Goal: Task Accomplishment & Management: Complete application form

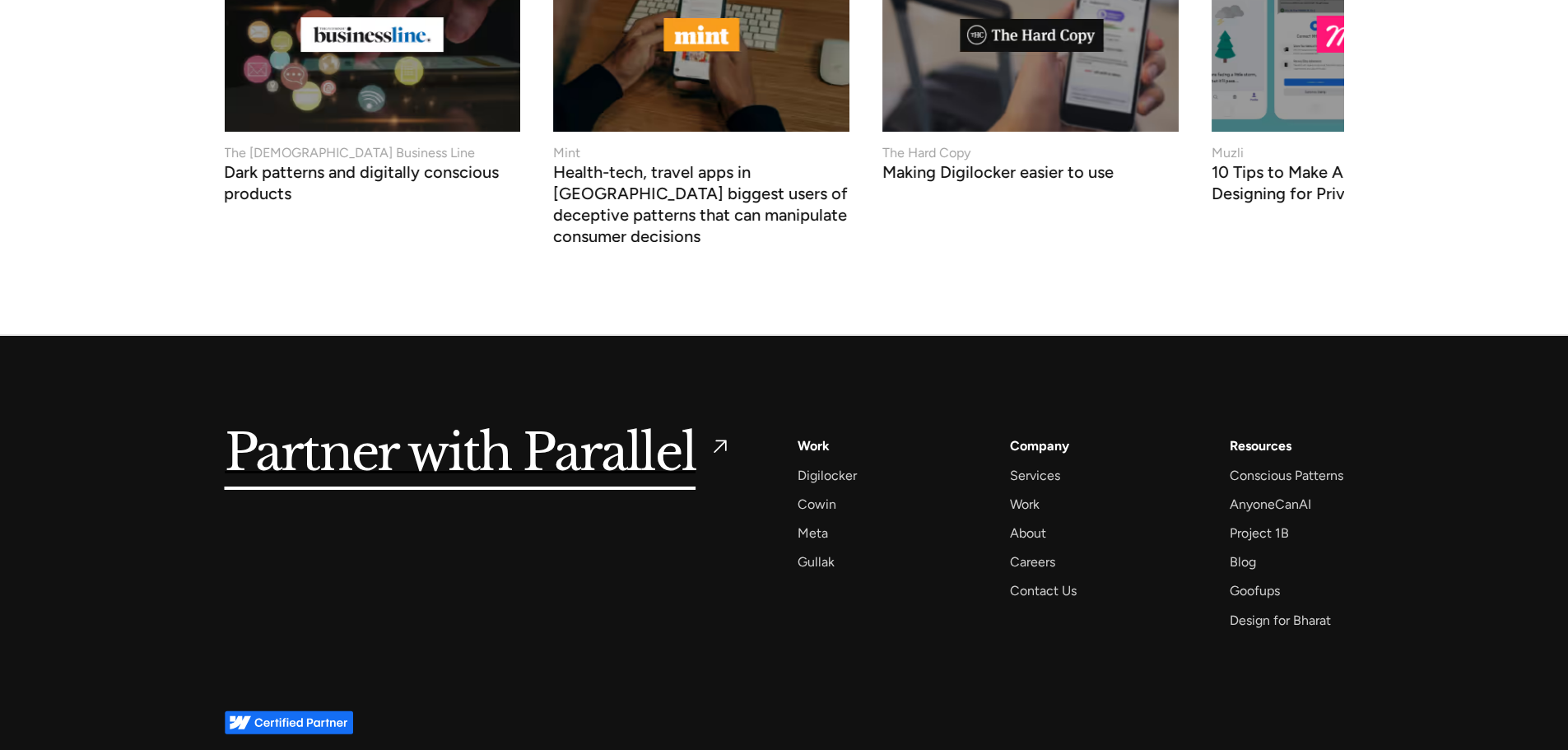
scroll to position [6328, 0]
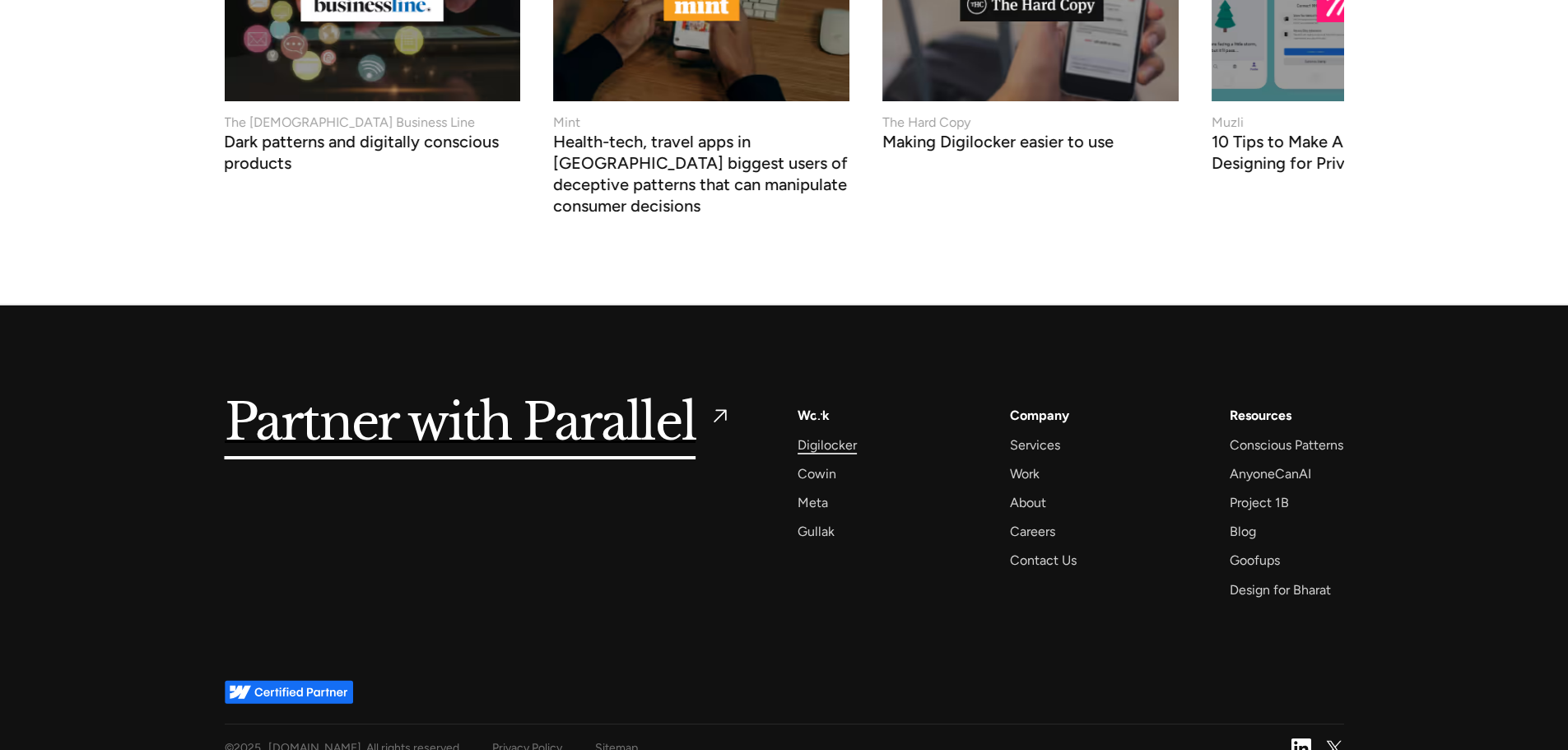
click at [818, 434] on div "Digilocker" at bounding box center [827, 445] width 59 height 22
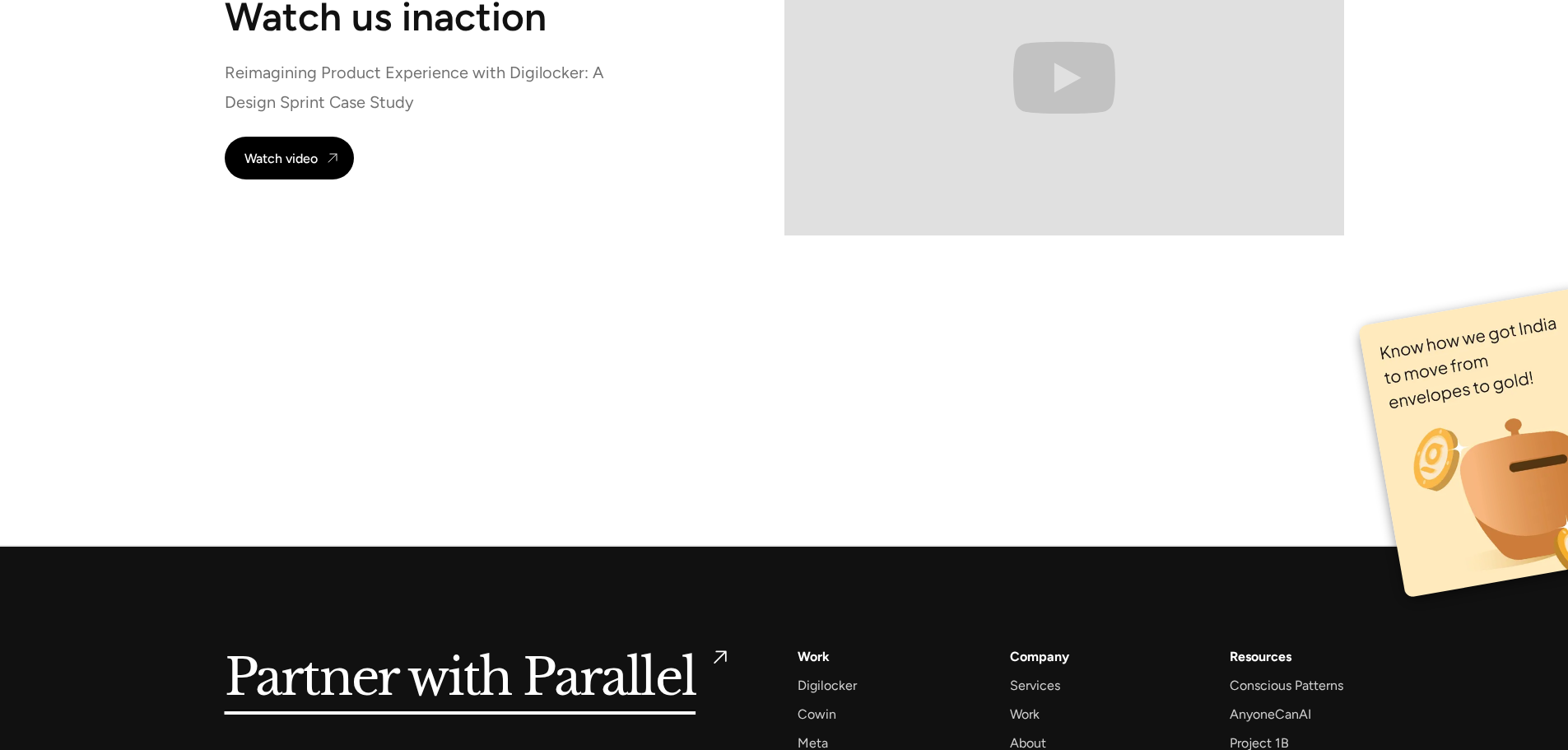
scroll to position [11465, 0]
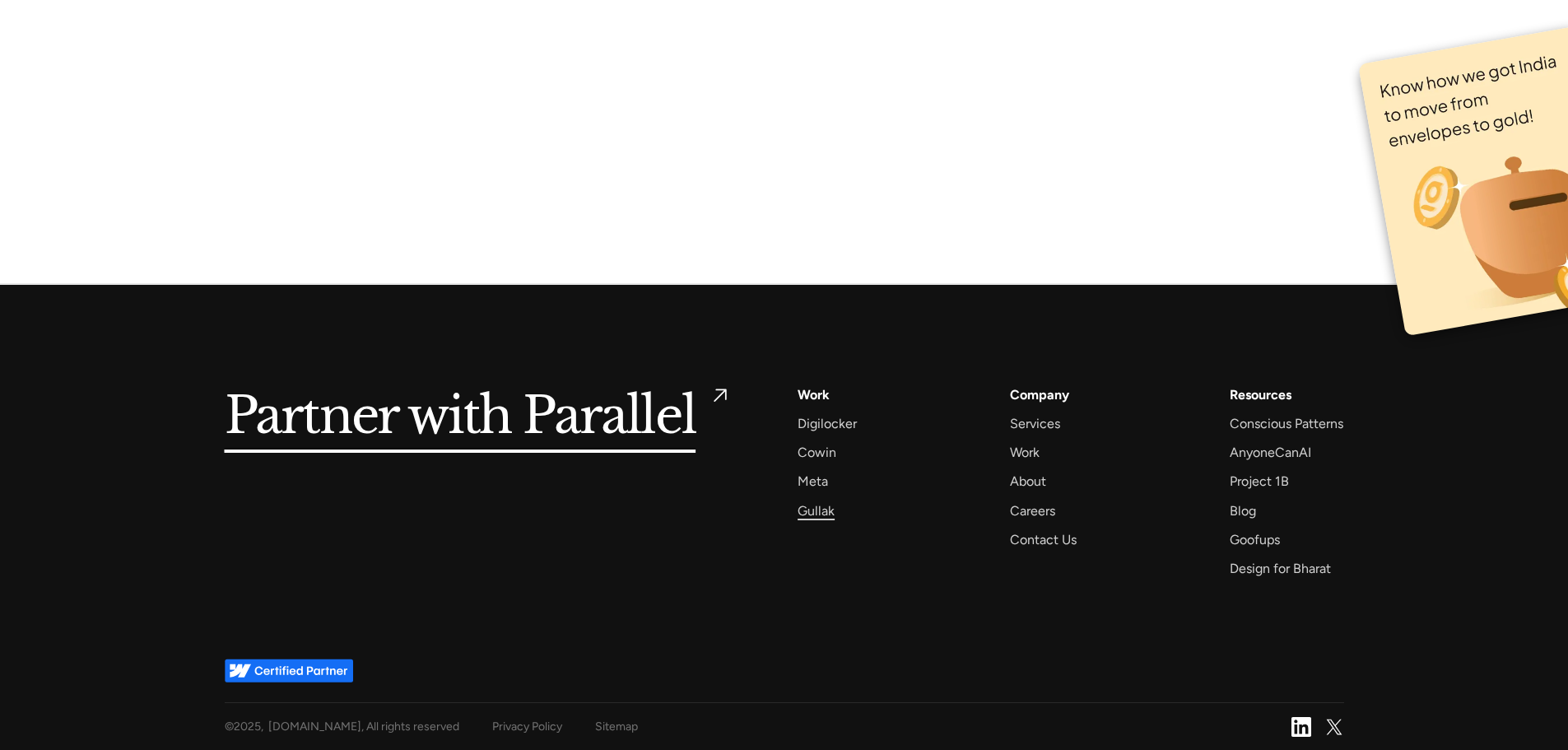
click at [816, 509] on div "Gullak" at bounding box center [815, 511] width 37 height 22
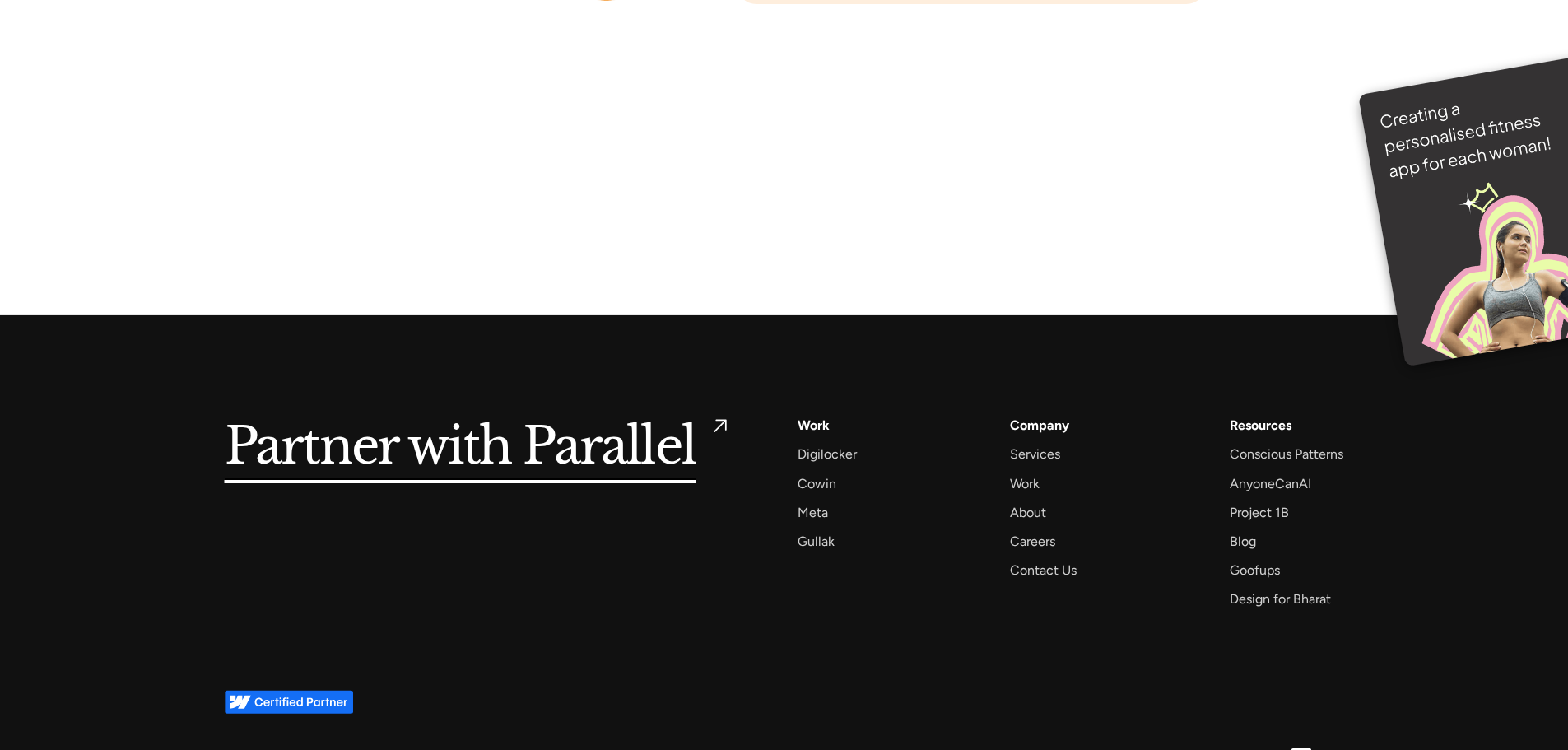
scroll to position [11575, 0]
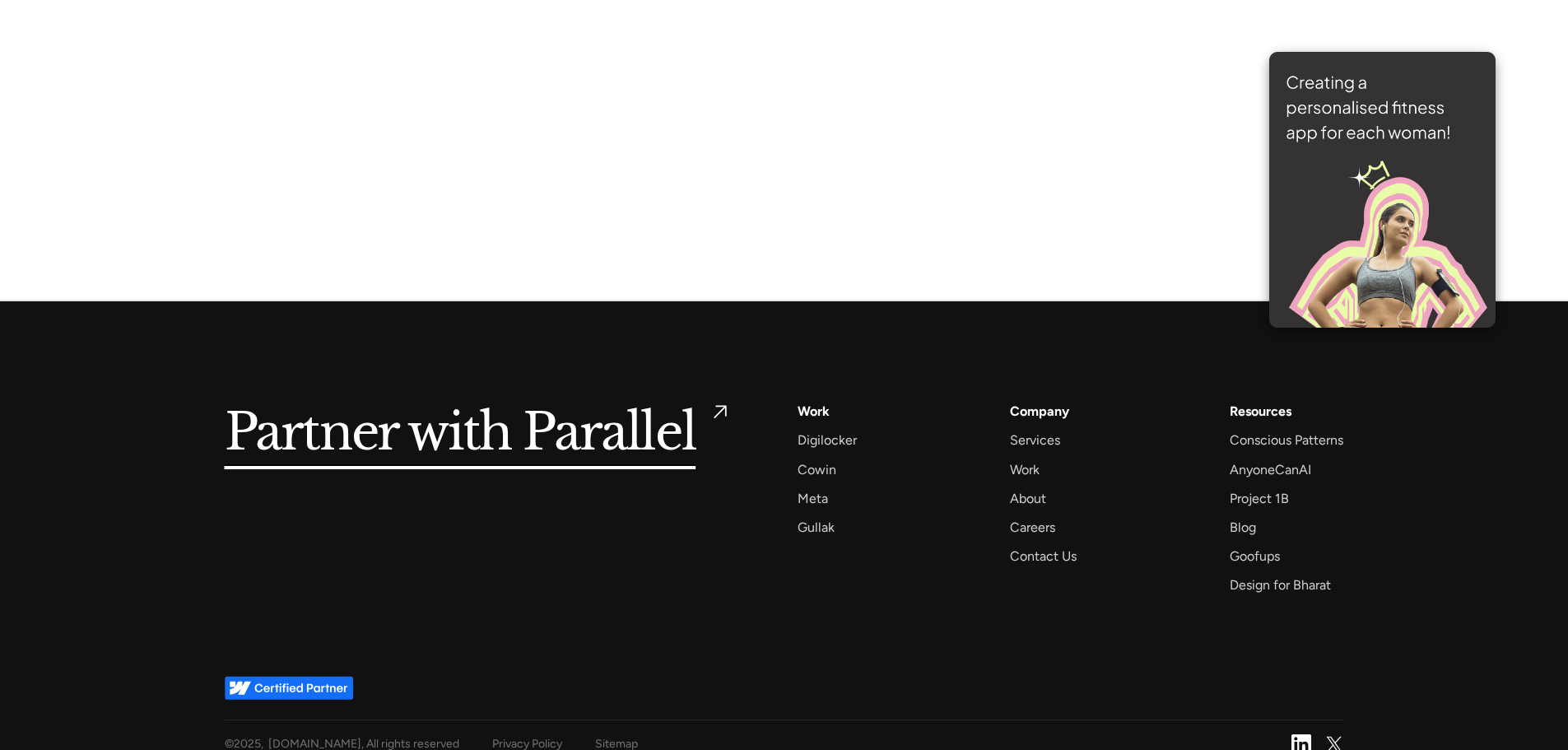
click at [1466, 200] on img at bounding box center [1382, 189] width 227 height 276
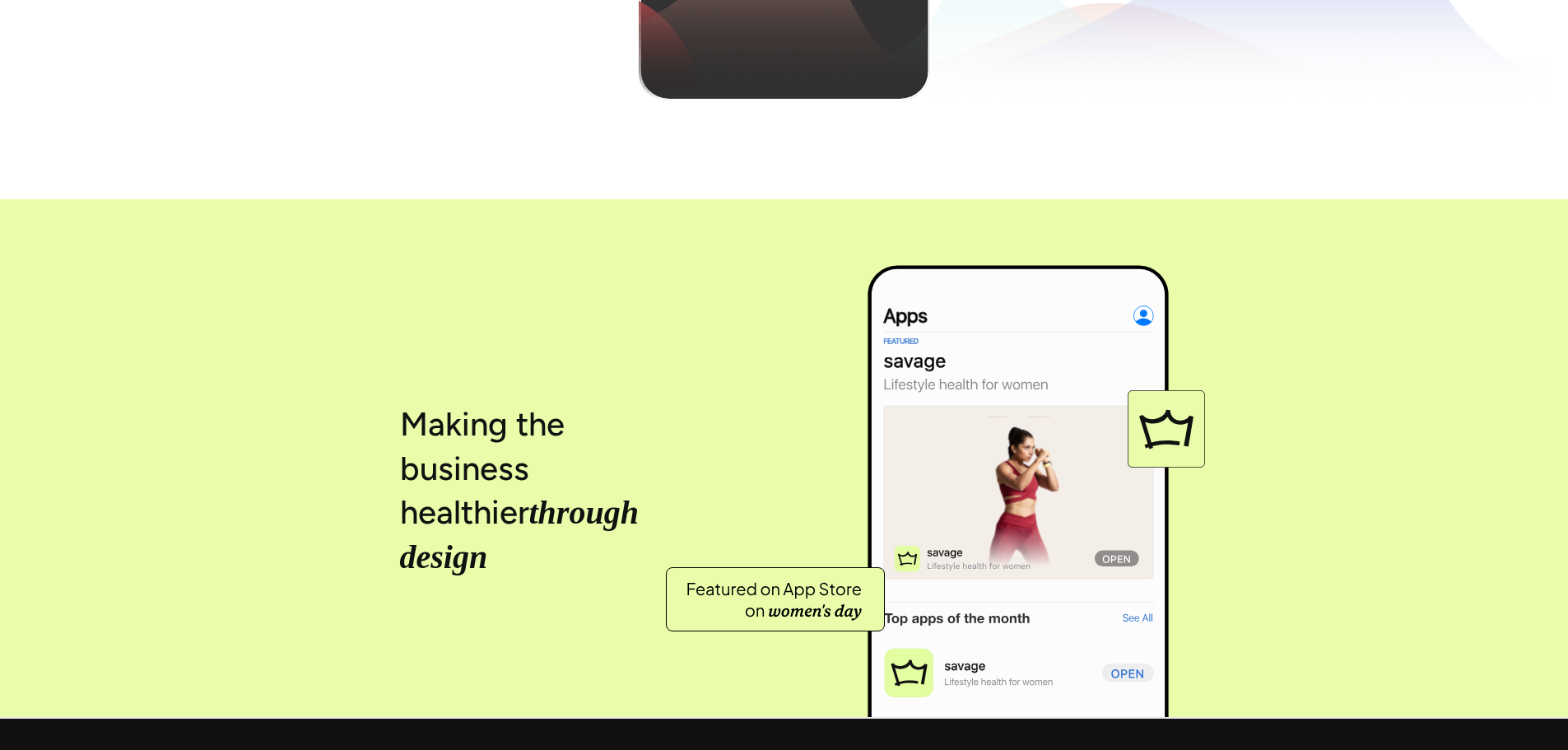
scroll to position [6838, 0]
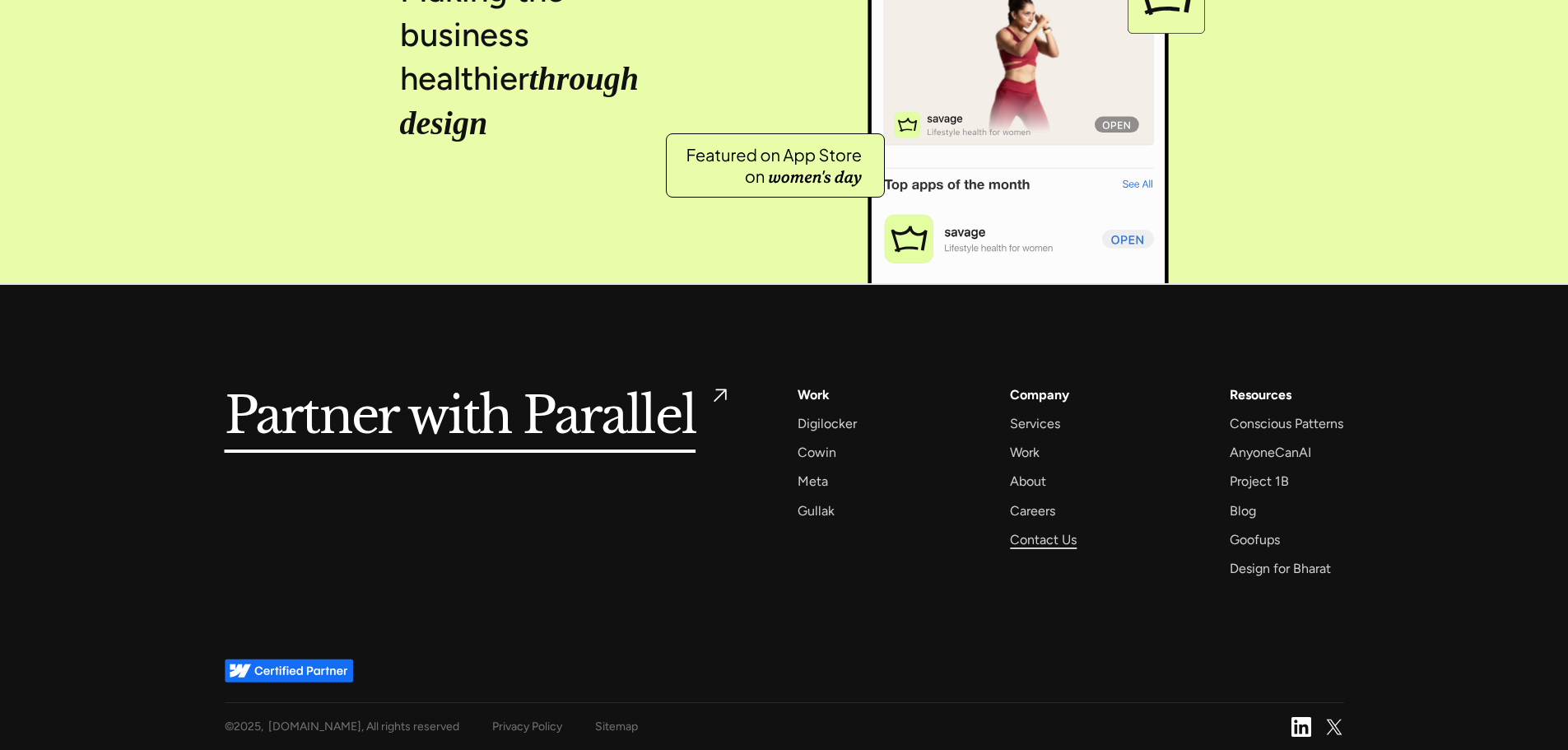
click at [1051, 543] on div "Contact Us" at bounding box center [1043, 539] width 66 height 22
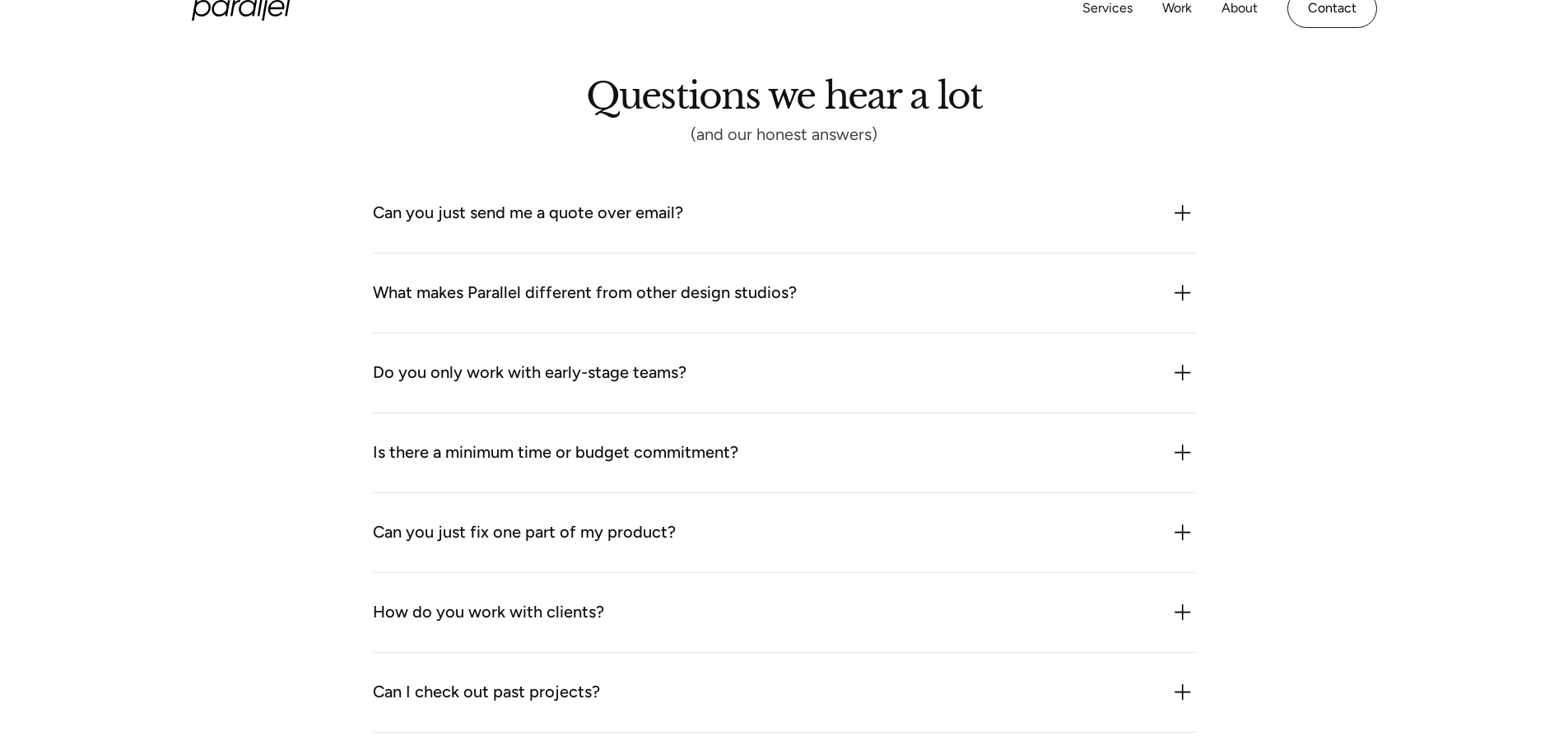
scroll to position [1812, 0]
click at [1193, 214] on img at bounding box center [1183, 215] width 27 height 27
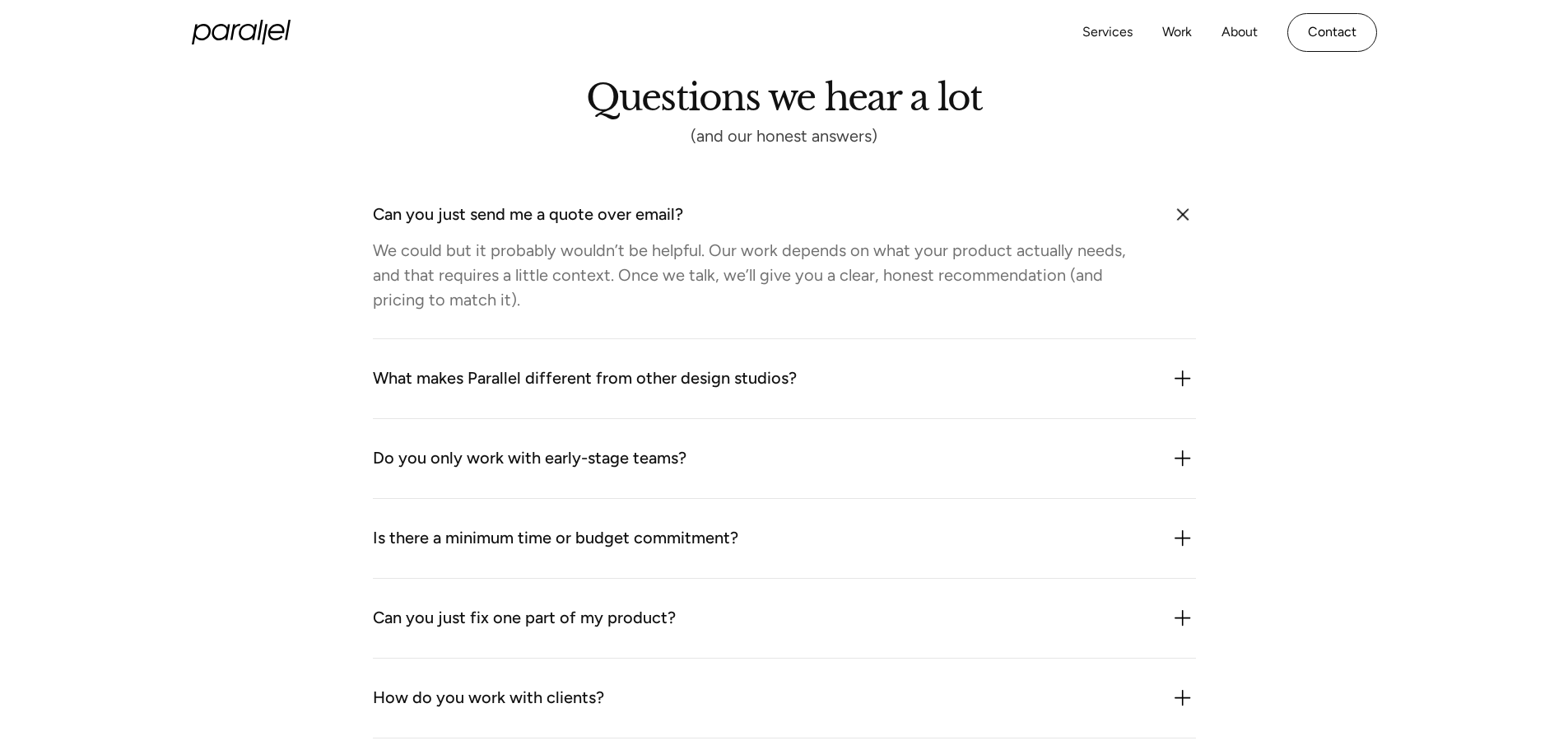
click at [1184, 461] on img at bounding box center [1183, 458] width 27 height 27
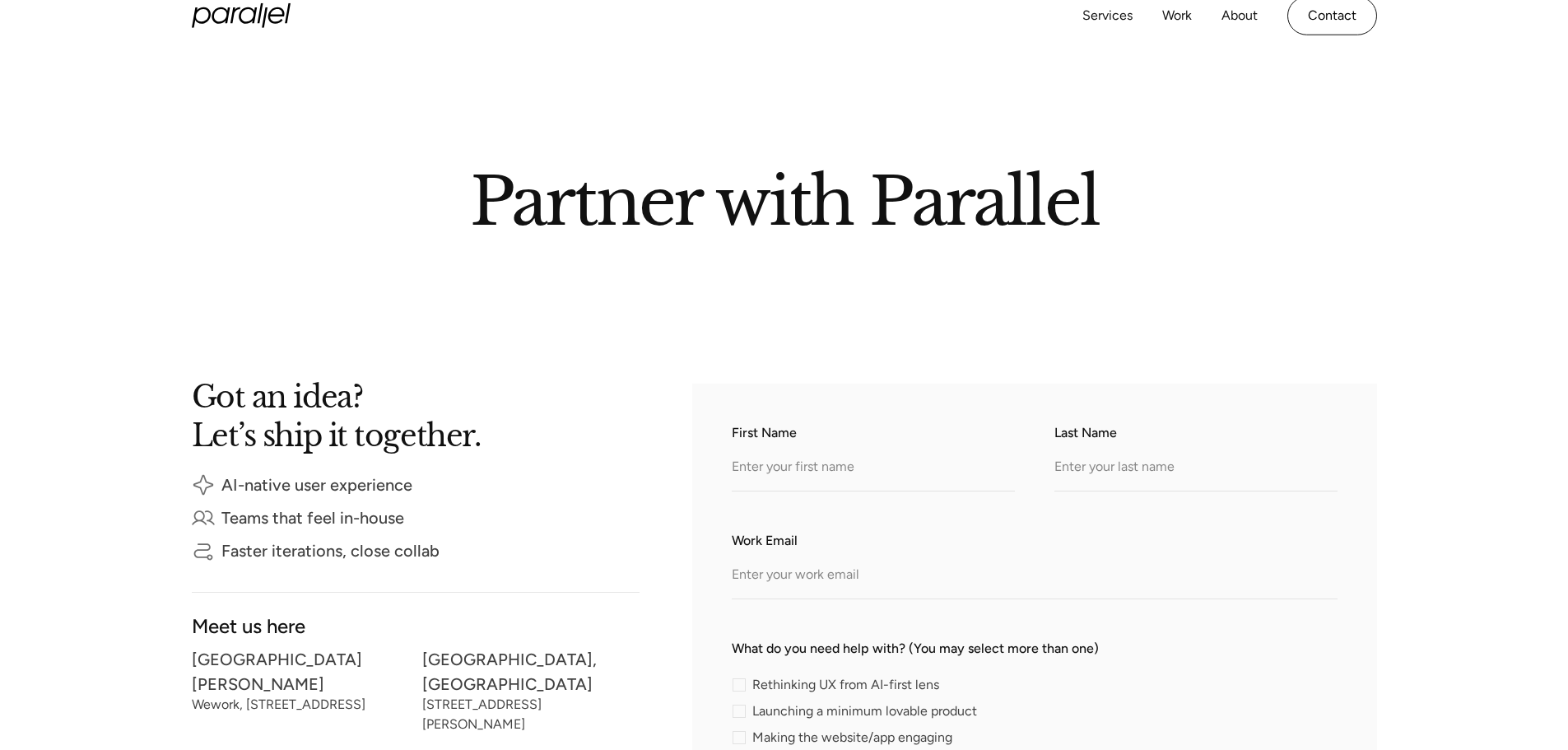
scroll to position [0, 0]
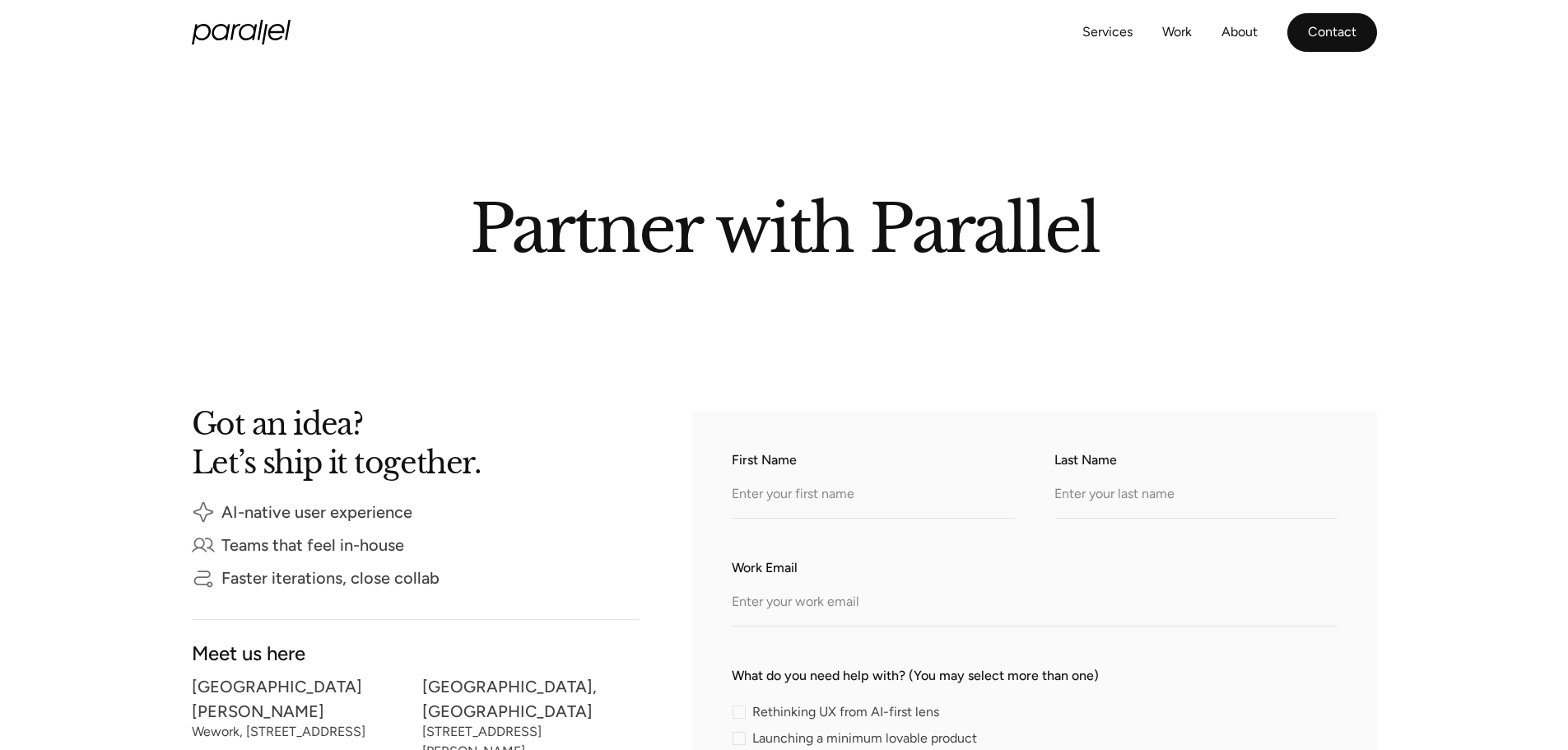
click at [1327, 42] on link "Contact" at bounding box center [1333, 32] width 90 height 39
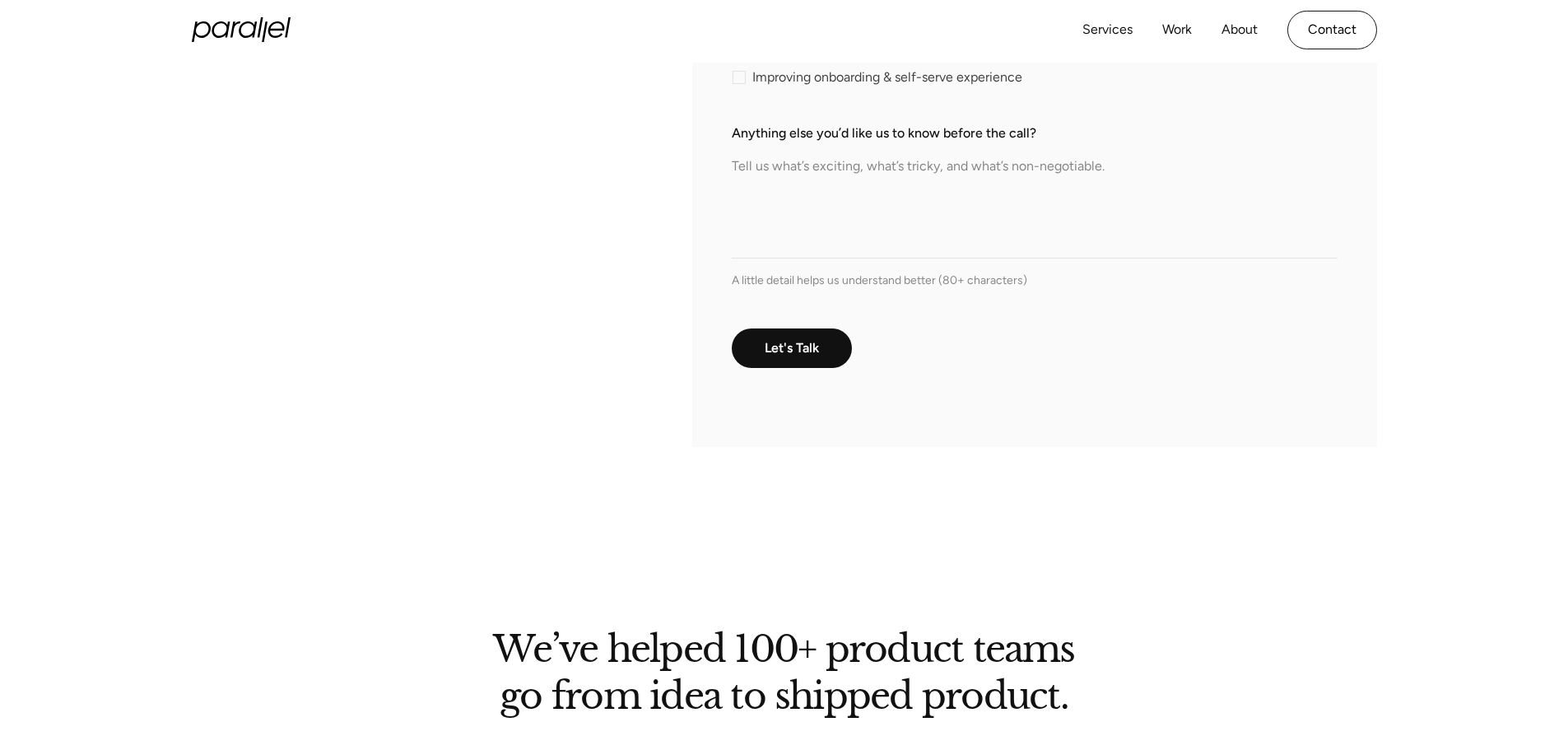
scroll to position [659, 0]
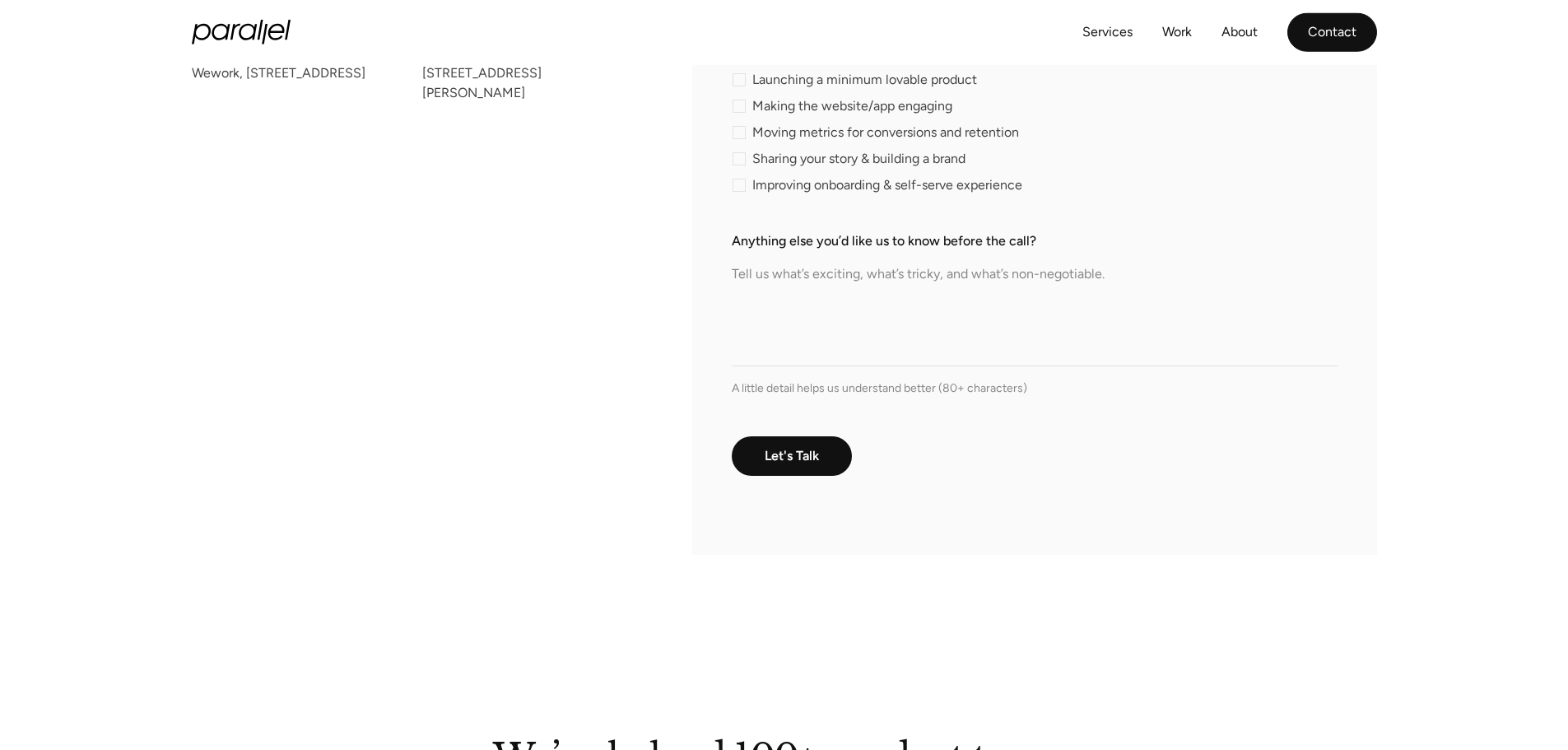
click at [1337, 34] on link "Contact" at bounding box center [1333, 32] width 90 height 39
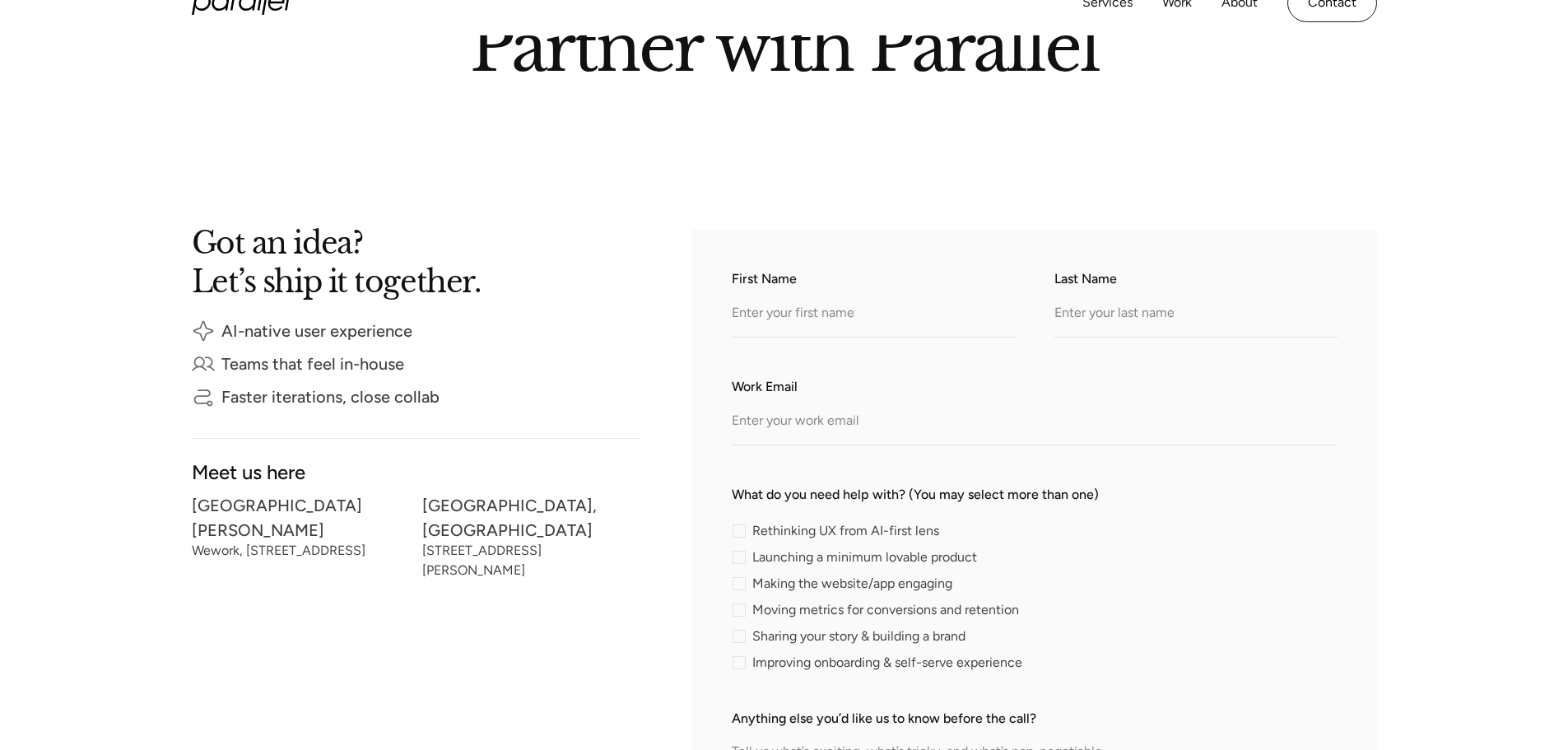
scroll to position [247, 0]
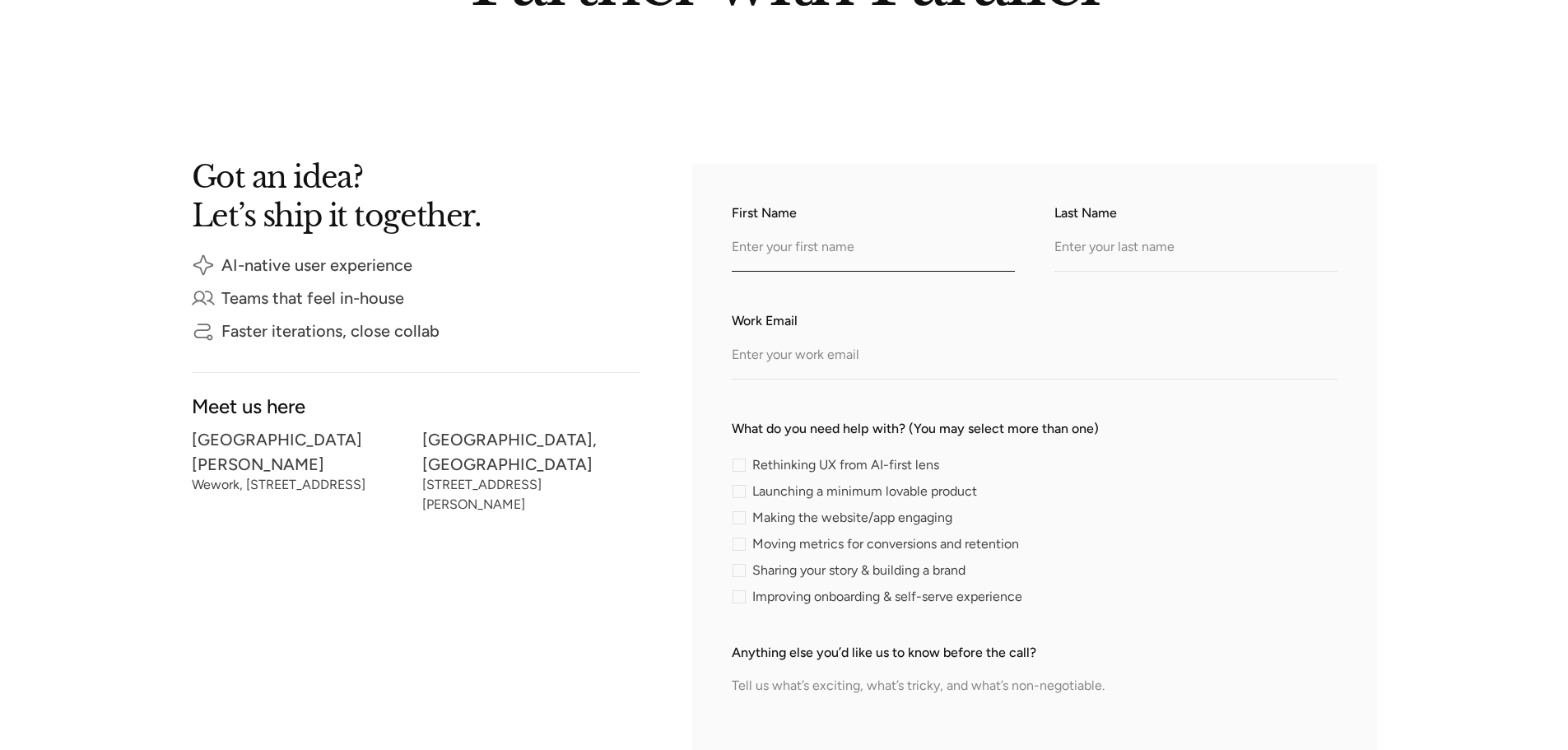
click at [762, 254] on input "First Name" at bounding box center [874, 249] width 283 height 46
type input "NAVEEN"
type input "BEESA"
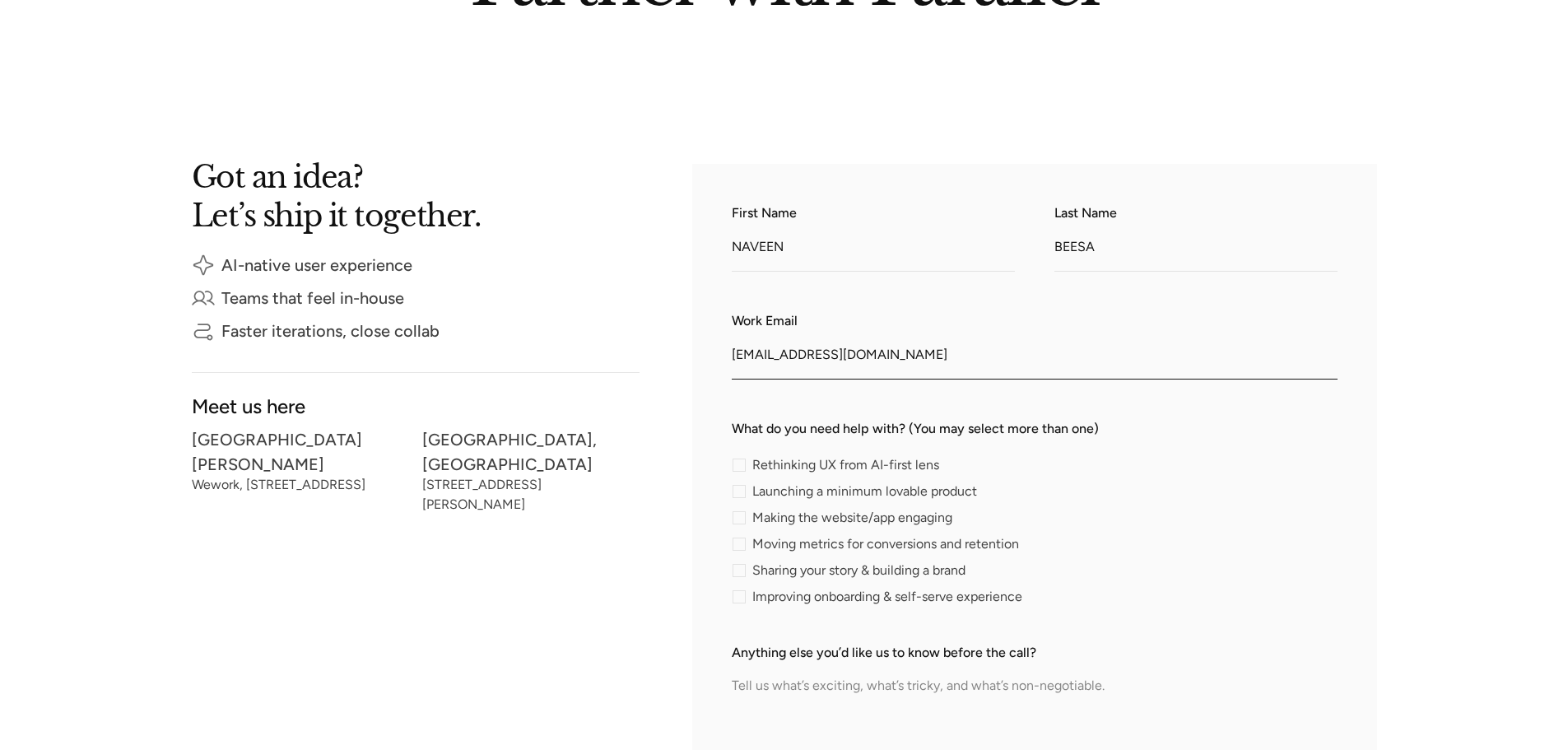
type input "jandkmittalmuseum@yahoo.com"
click at [738, 516] on div "contact-form" at bounding box center [739, 517] width 13 height 13
click at [738, 516] on input "Making the website/app engaging" at bounding box center [737, 517] width 11 height 11
checkbox input "true"
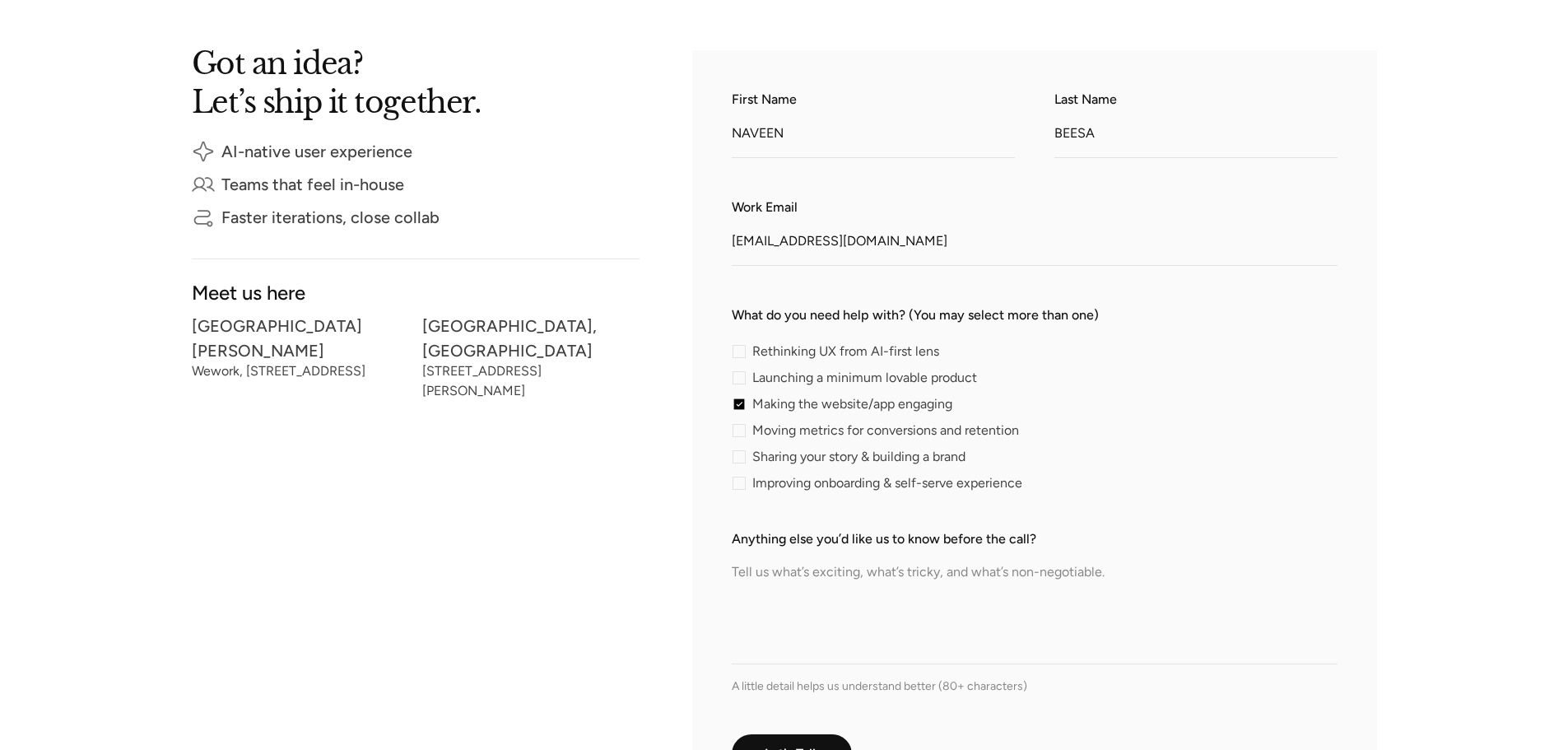
scroll to position [412, 0]
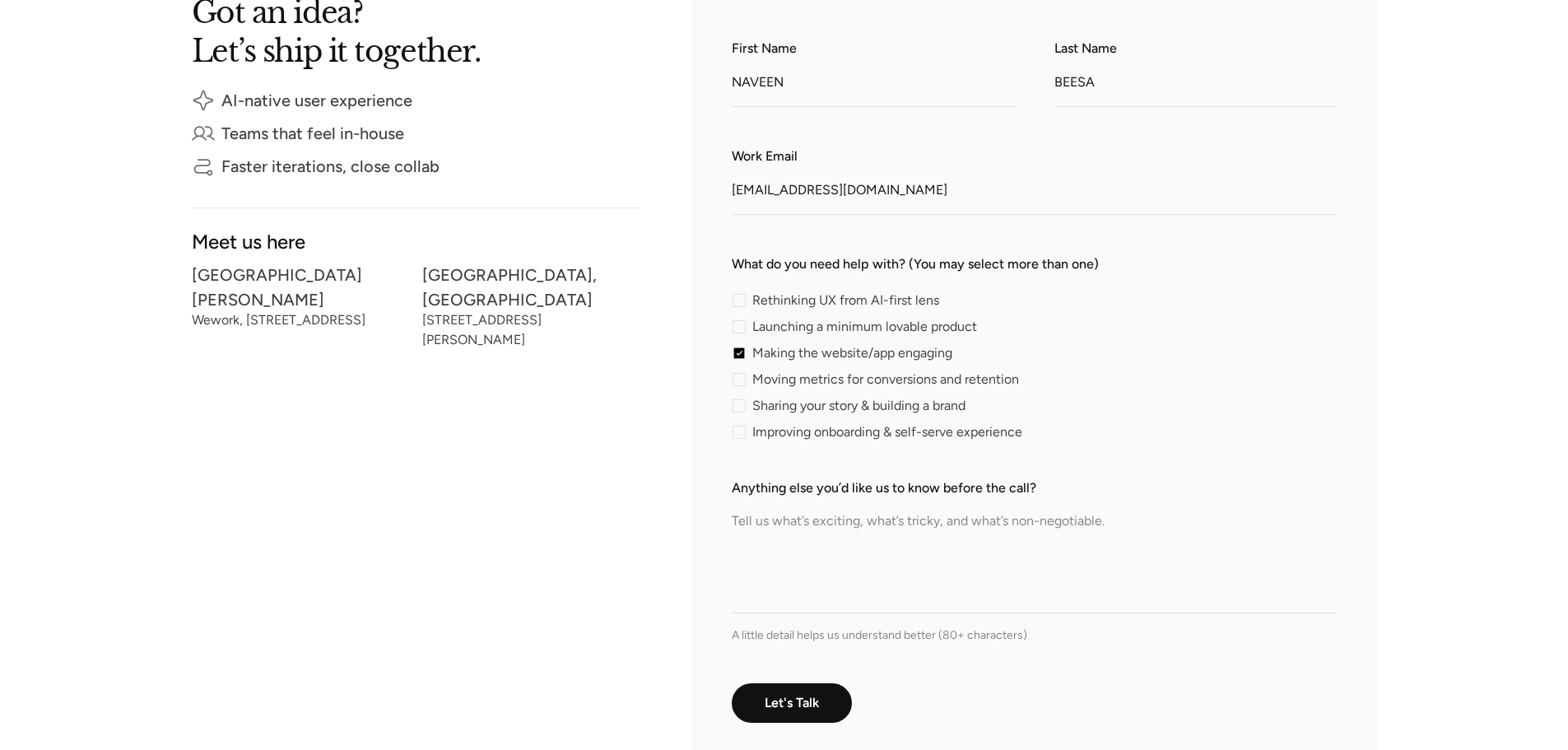
click at [735, 408] on div "contact-form" at bounding box center [739, 406] width 13 height 13
click at [735, 408] on input "Sharing your story & building a brand" at bounding box center [737, 405] width 11 height 11
checkbox input "true"
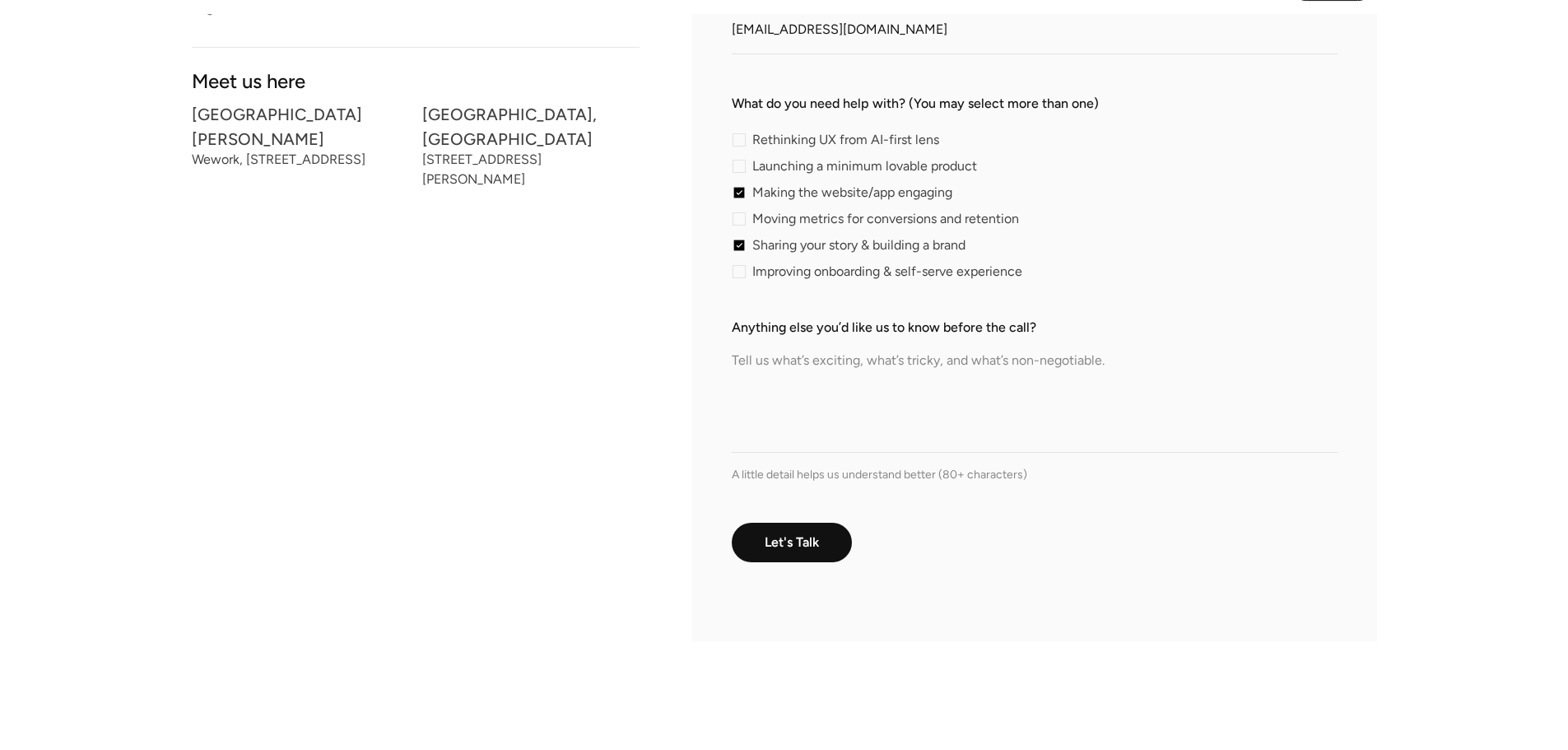
scroll to position [577, 0]
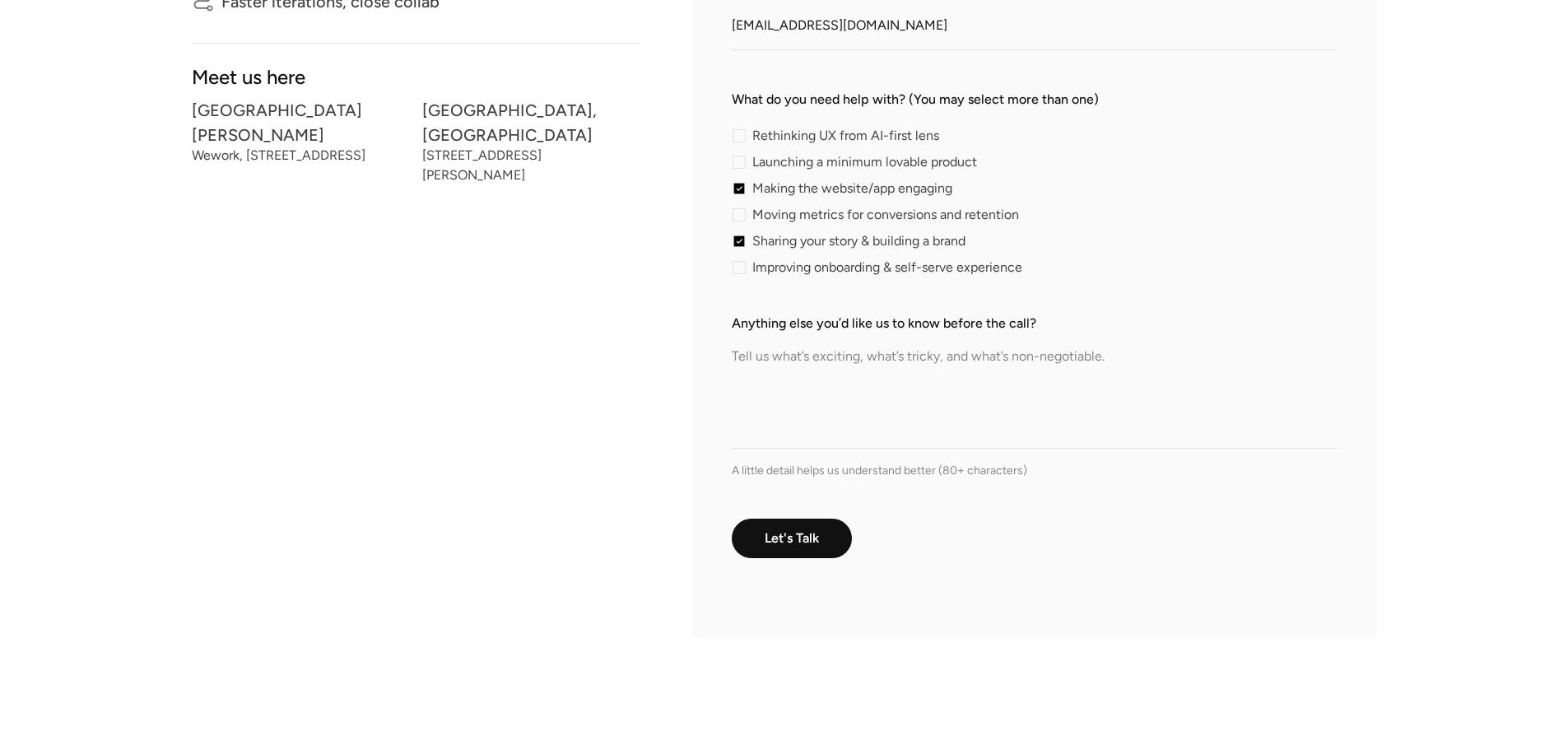
click at [796, 445] on textarea "Anything else you’d like us to know before the call?" at bounding box center [1035, 391] width 606 height 116
click at [778, 433] on textarea "Anything else you’d like us to know before the call?" at bounding box center [1035, 391] width 606 height 116
paste textarea "I am reaching out to explore the possibility of engaging your team to design a …"
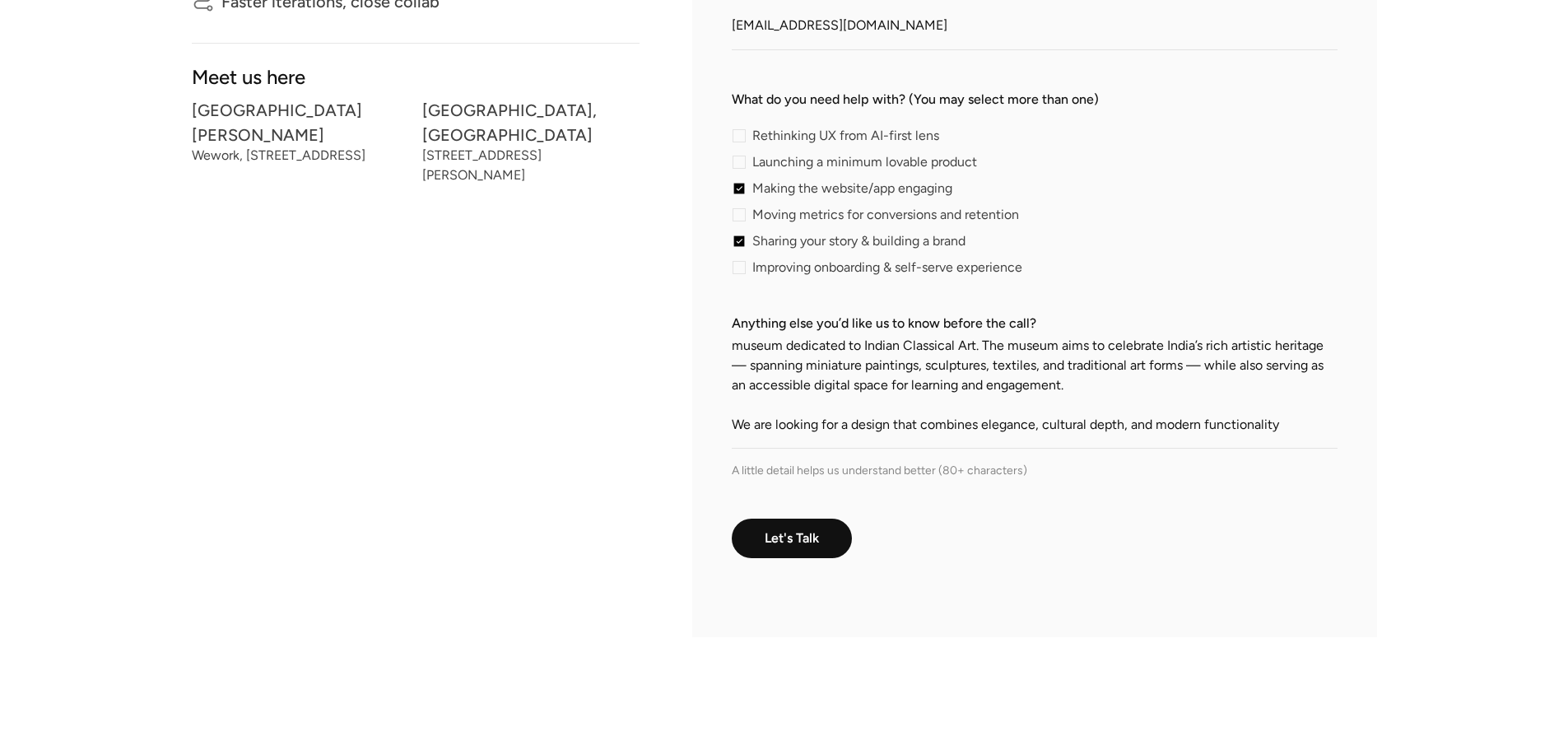
scroll to position [50, 0]
click at [1287, 406] on textarea "I am reaching out to explore the possibility of engaging your team to design a …" at bounding box center [1035, 391] width 606 height 116
type textarea "I am reaching out to explore the possibility of engaging your team to design a …"
click at [1217, 518] on div "Let's Talk We'll get back to you soon to help you with your problem" at bounding box center [1035, 538] width 606 height 40
click at [776, 548] on input "Let's Talk" at bounding box center [792, 539] width 122 height 42
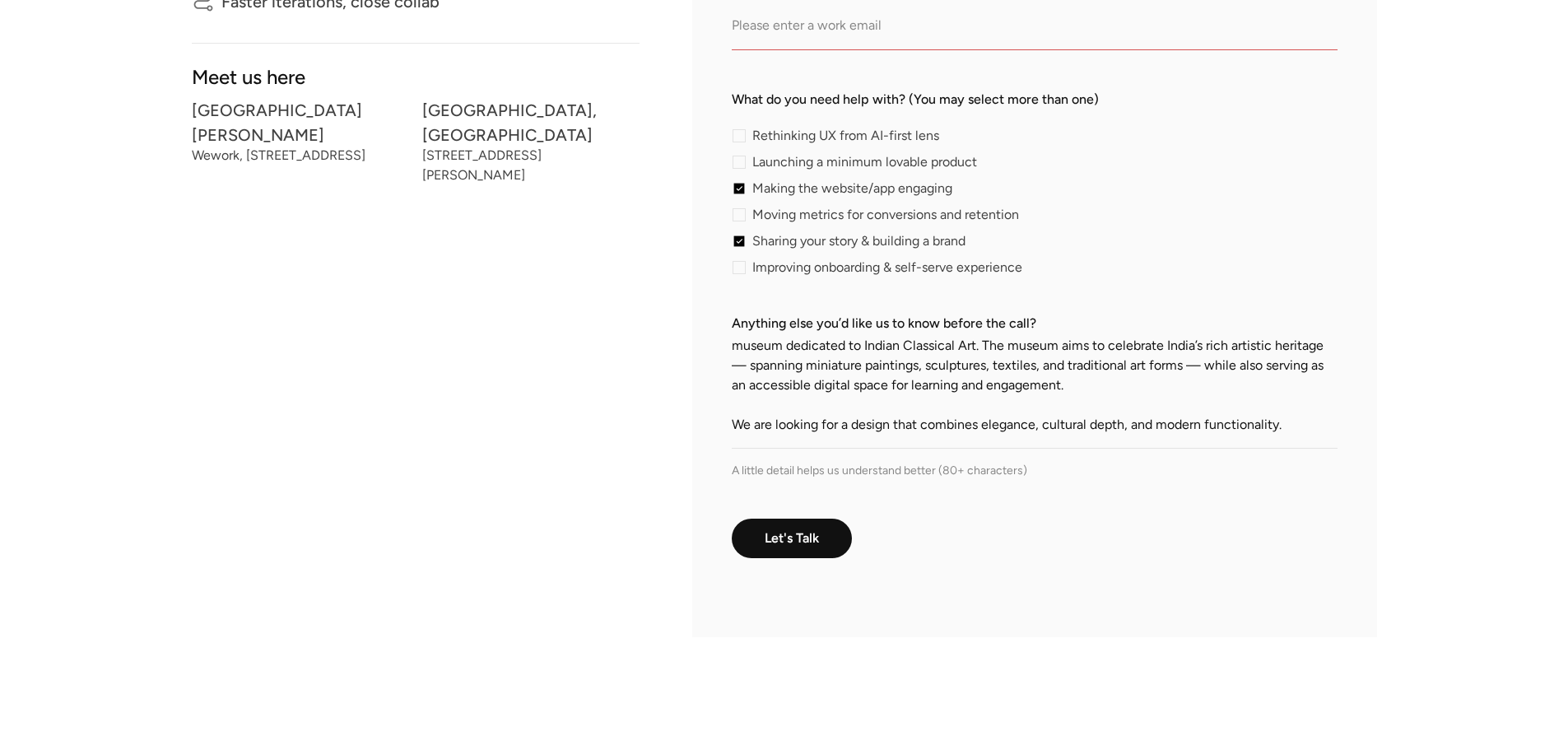
click at [925, 61] on form "First Name NAVEEN Last Name BEESA Work Email What do you need help with? (You m…" at bounding box center [1035, 236] width 606 height 724
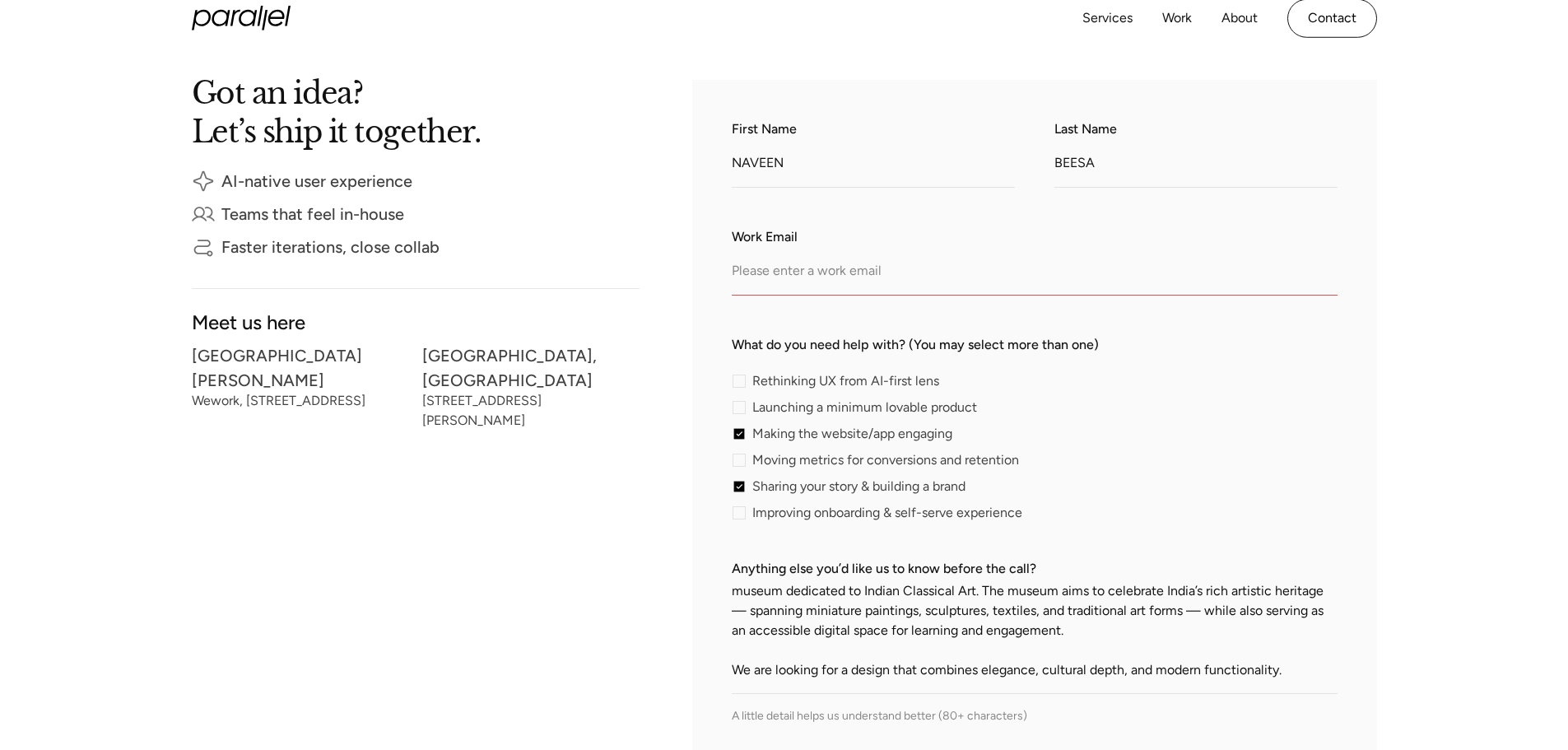
scroll to position [329, 0]
click at [1020, 292] on input "Work Email" at bounding box center [1035, 275] width 606 height 46
type input "jandkmittalmuseum@yahoo.com"
click at [1146, 465] on div "Rethinking UX from AI-first lens Launching a minimum lovable product Making the…" at bounding box center [1035, 448] width 606 height 144
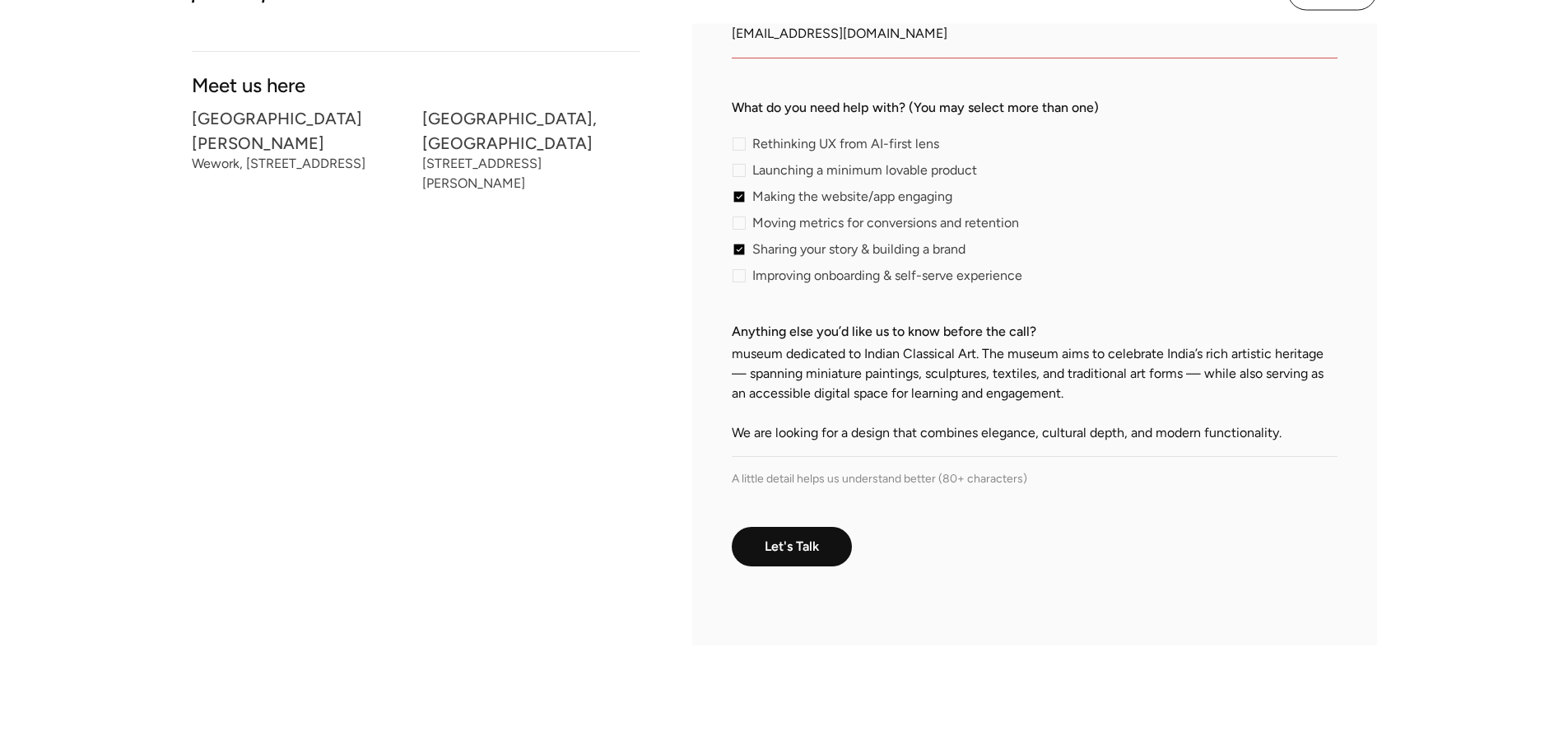
scroll to position [577, 0]
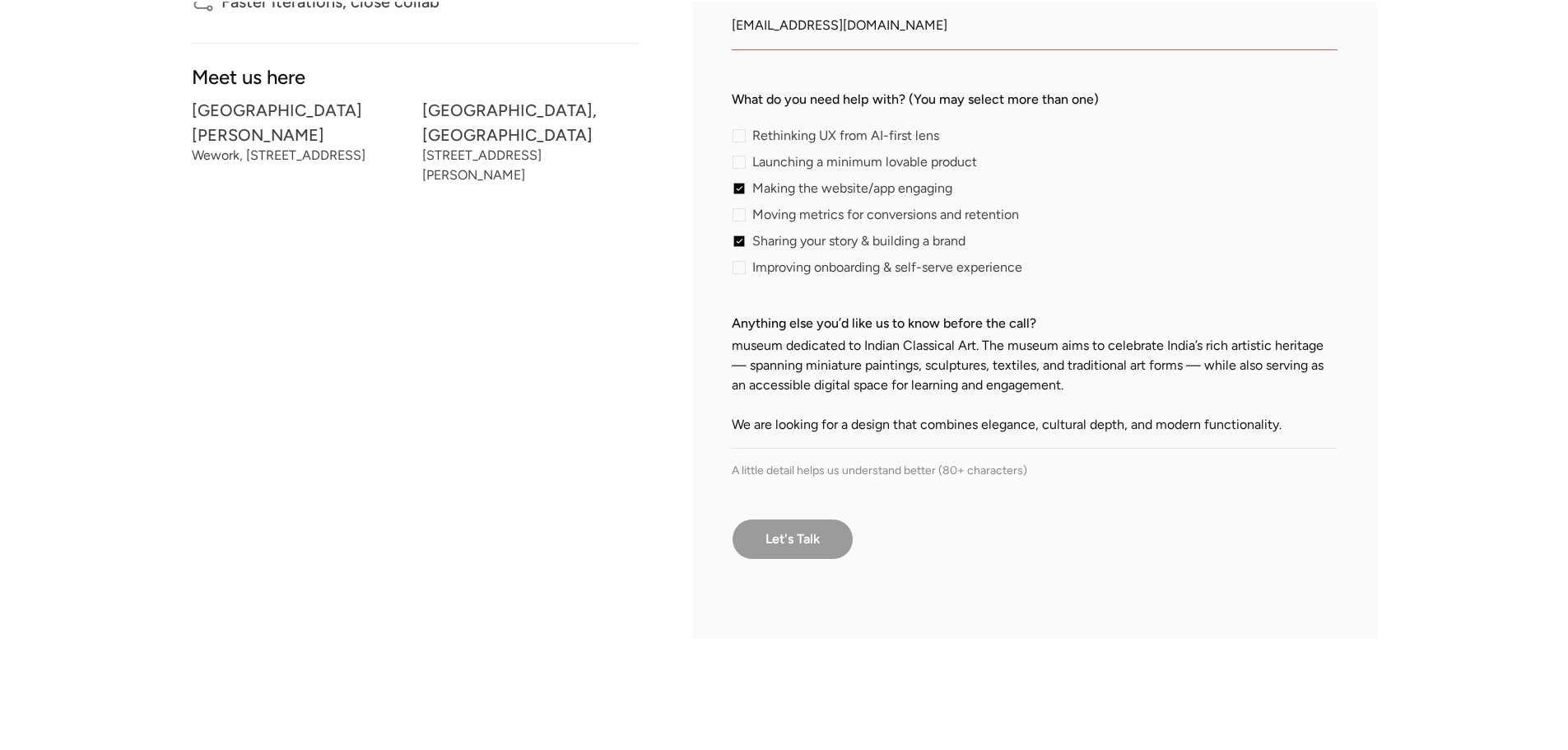
click at [788, 541] on input "Let's Talk" at bounding box center [792, 539] width 122 height 42
click at [935, 46] on input "Work Email" at bounding box center [1035, 28] width 606 height 46
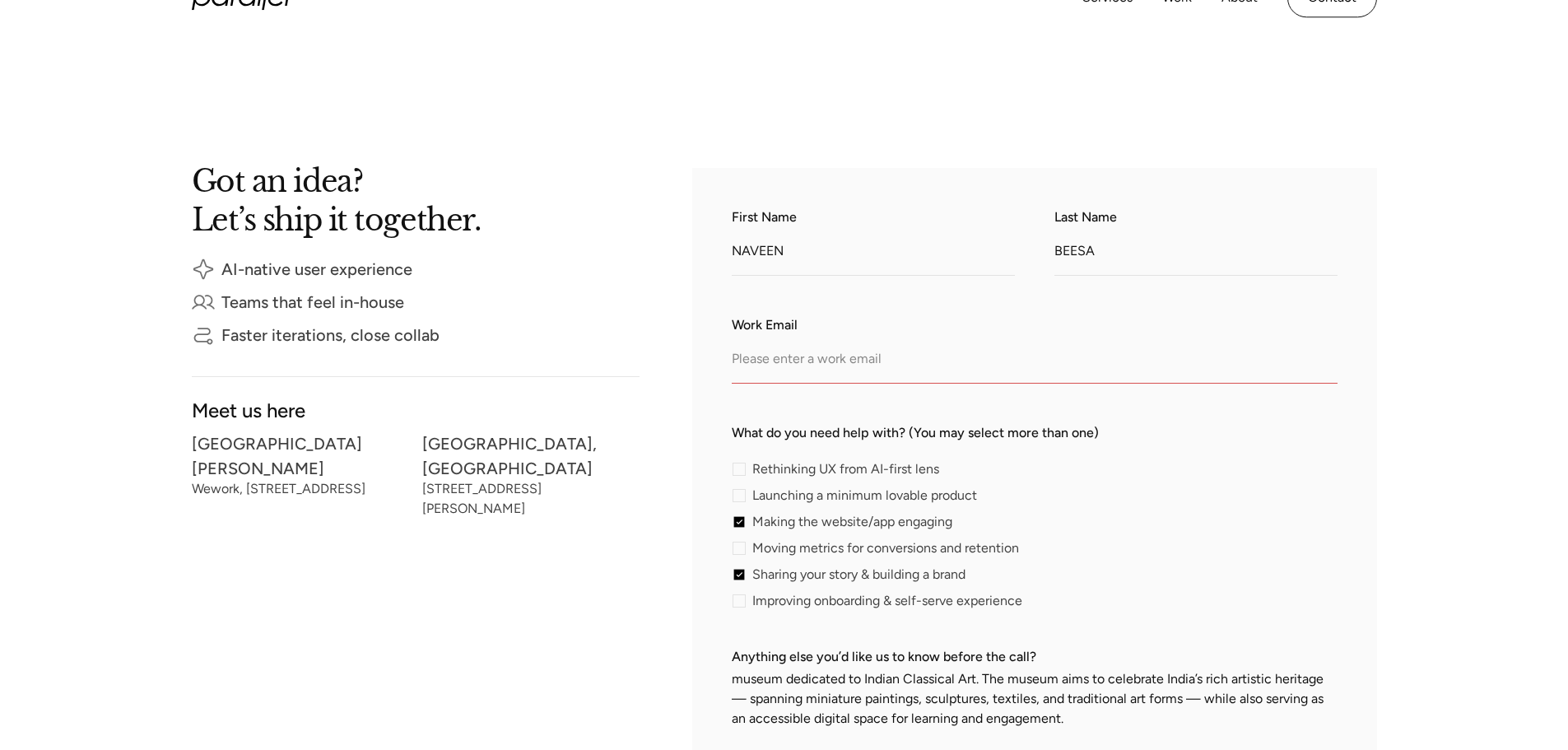
scroll to position [247, 0]
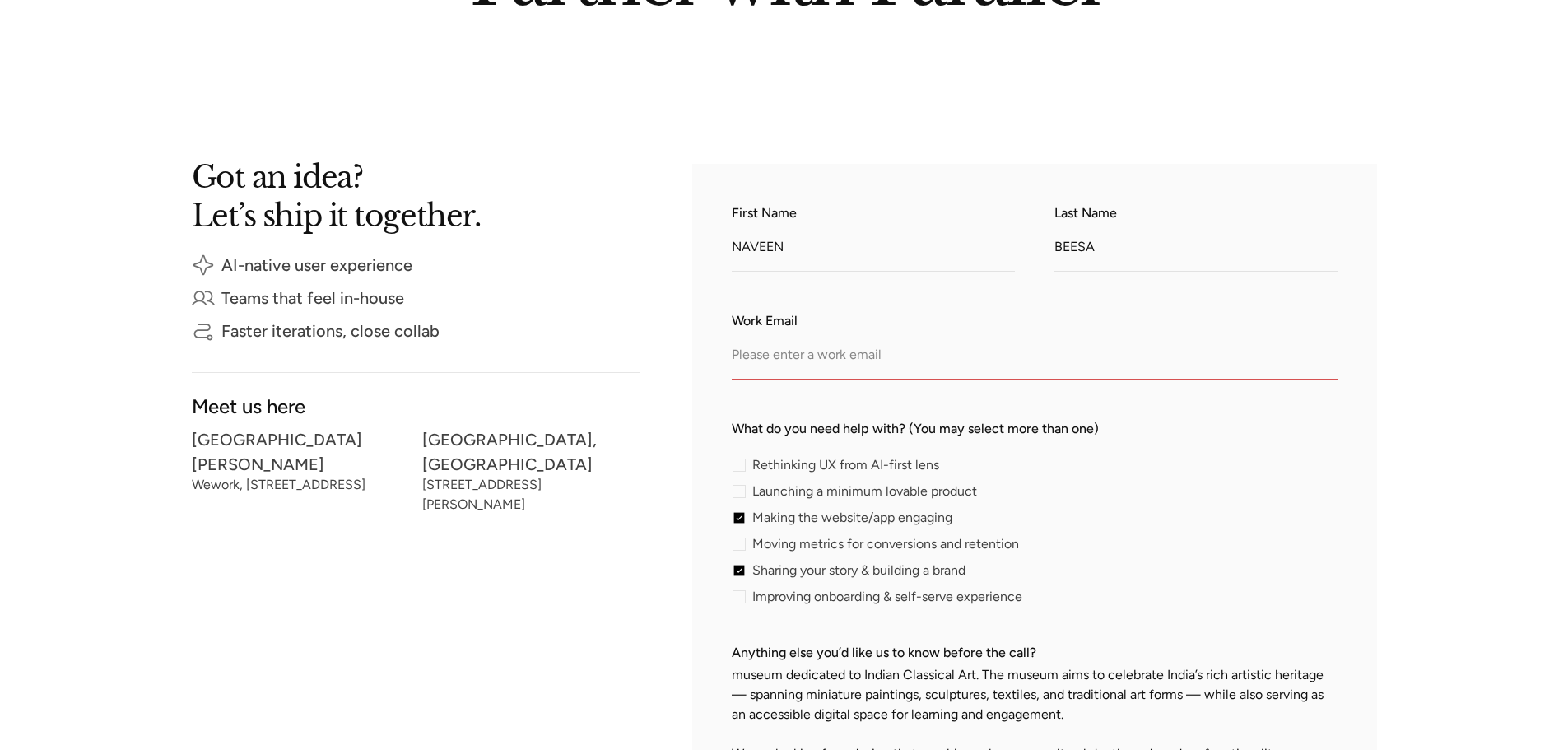
drag, startPoint x: 829, startPoint y: 363, endPoint x: 817, endPoint y: 362, distance: 12.0
click at [824, 363] on input "Work Email" at bounding box center [1035, 357] width 606 height 46
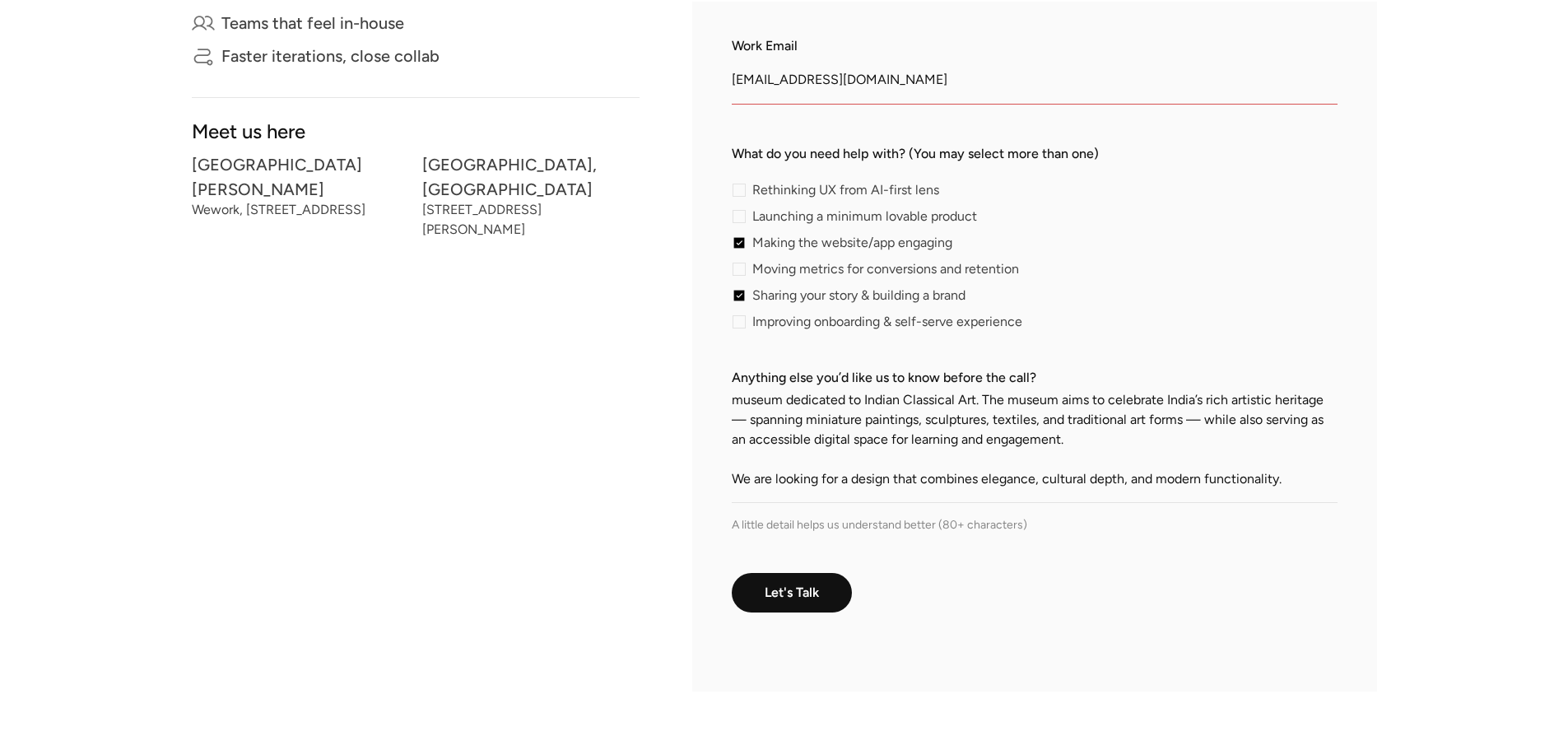
scroll to position [659, 0]
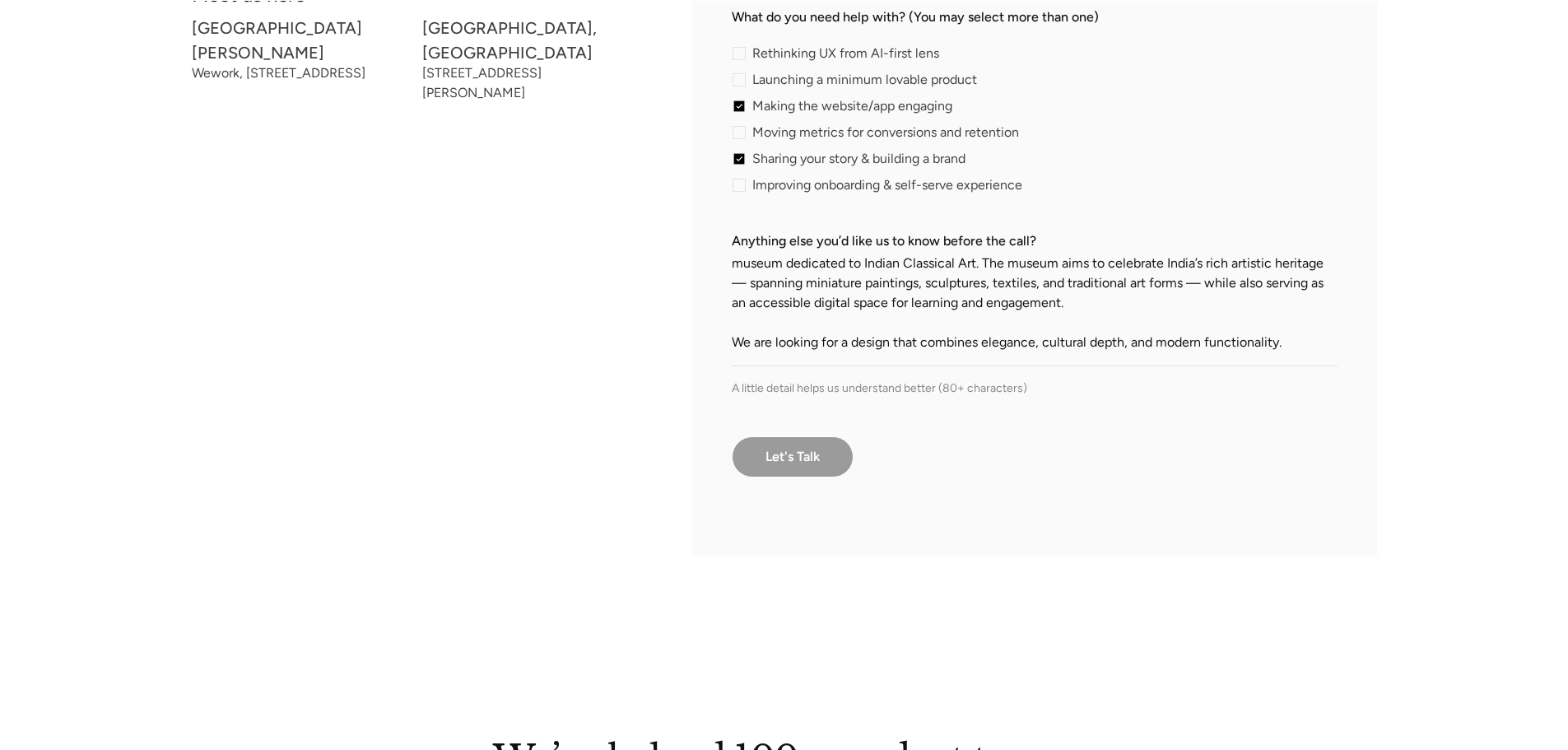
type input "info@mittalmuseum.com"
click at [789, 443] on input "Let's Talk" at bounding box center [792, 457] width 122 height 42
type input "Please wait..."
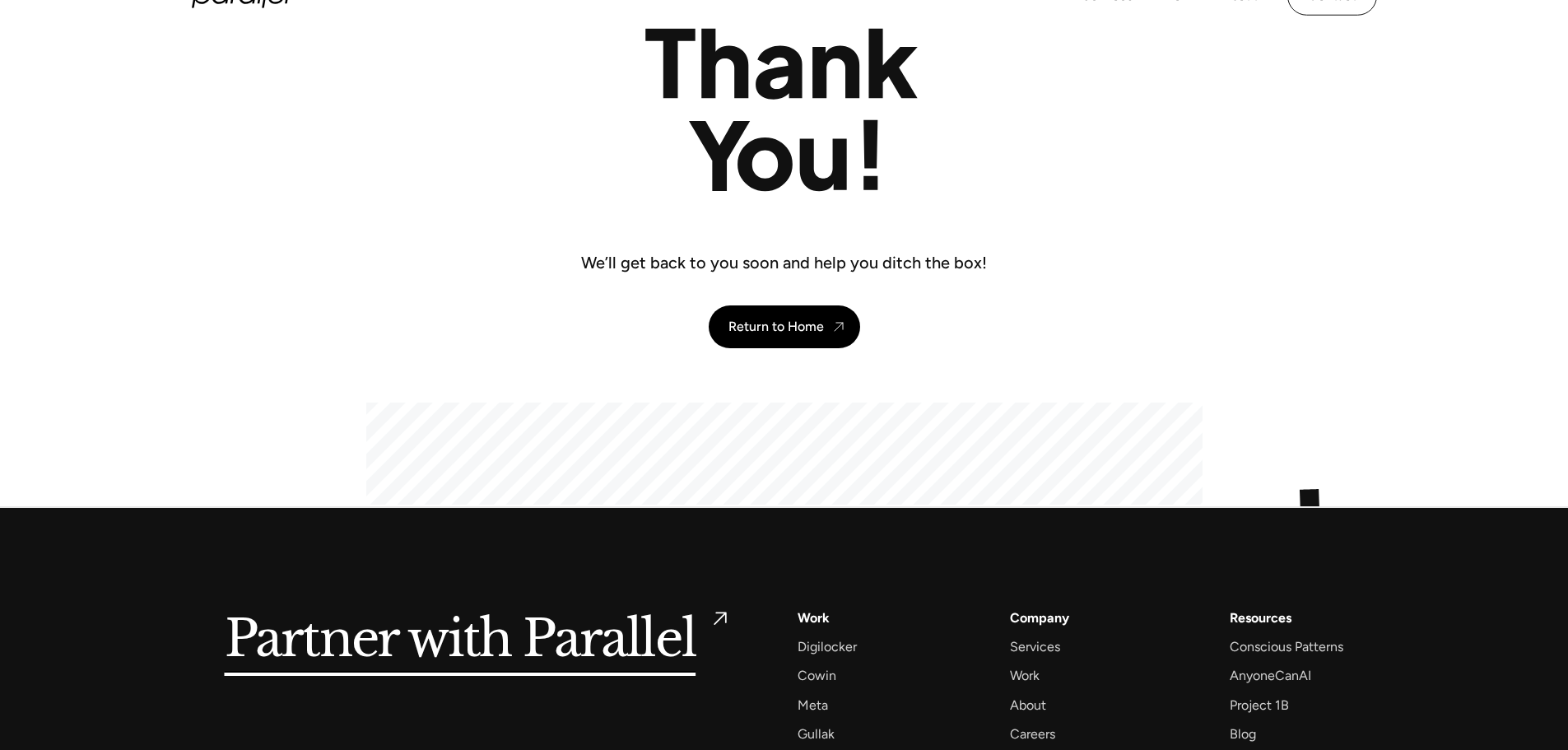
scroll to position [247, 0]
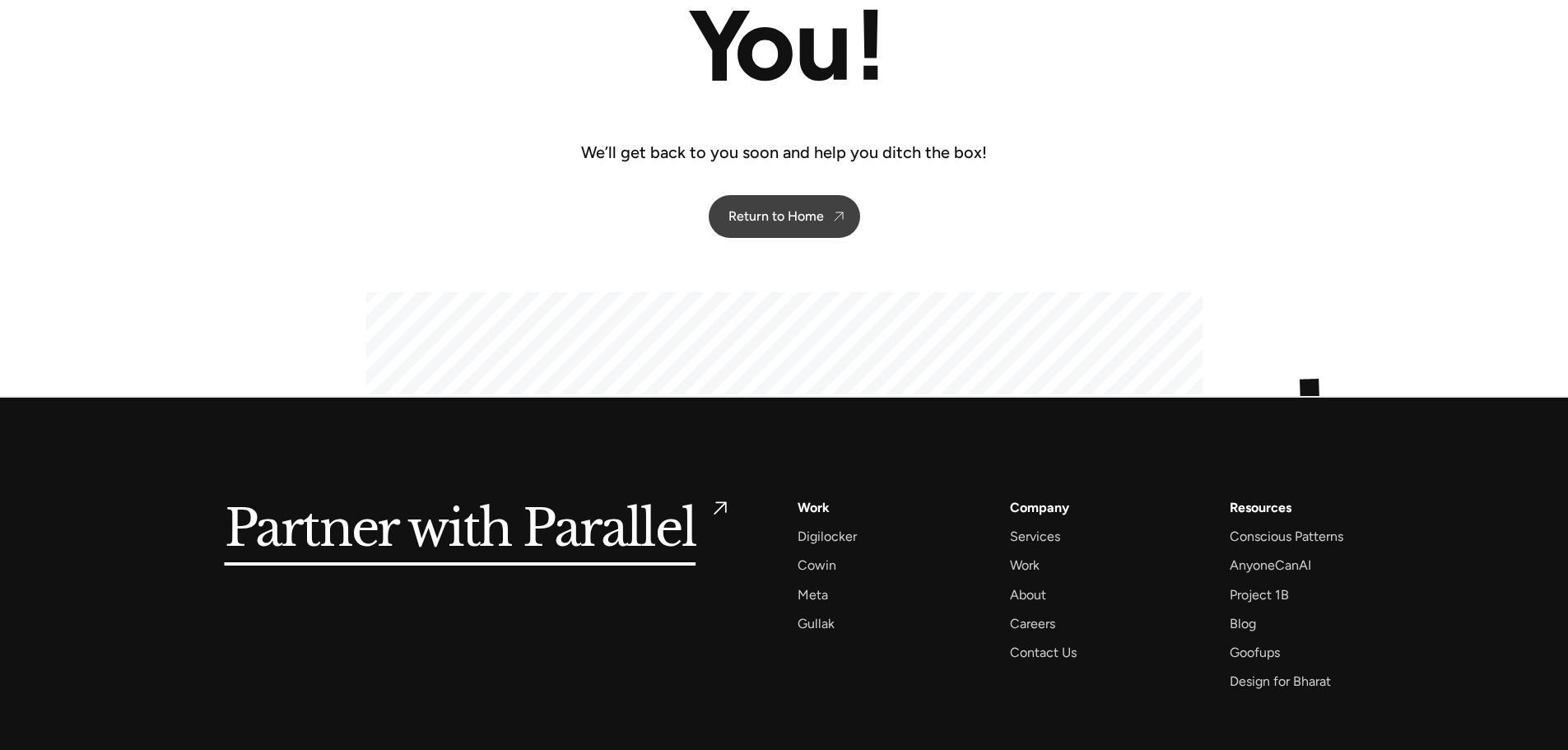
click at [799, 210] on div "Return to Home" at bounding box center [776, 217] width 96 height 16
